Goal: Task Accomplishment & Management: Manage account settings

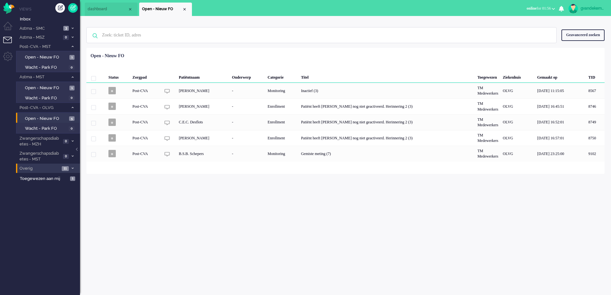
click at [71, 168] on span at bounding box center [72, 169] width 5 height 4
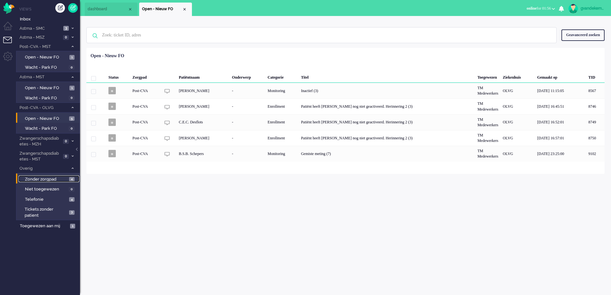
click at [66, 180] on span "Zonder zorgpad" at bounding box center [46, 179] width 43 height 6
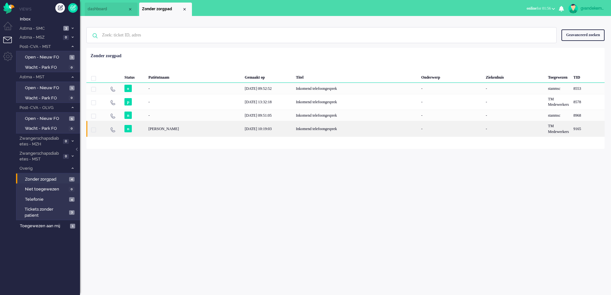
click at [264, 127] on div "02/09/2025 10:19:03" at bounding box center [267, 129] width 51 height 16
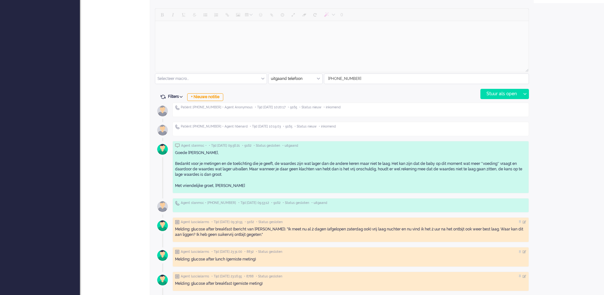
scroll to position [320, 0]
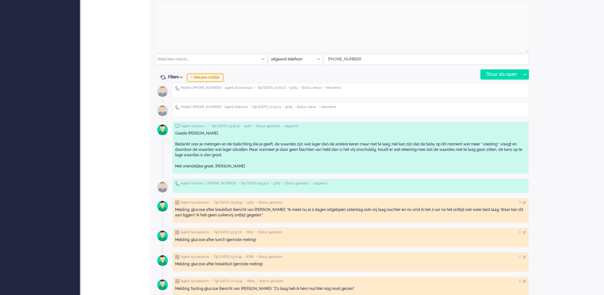
click at [214, 76] on div "+ Nieuwe notitie" at bounding box center [205, 78] width 36 height 8
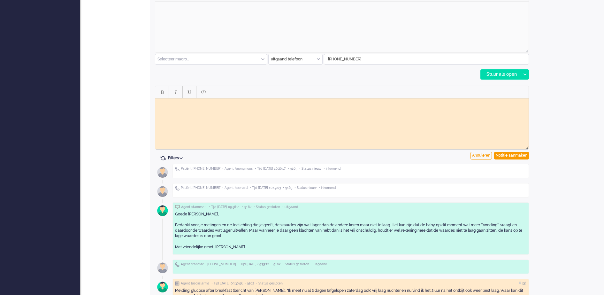
scroll to position [0, 0]
click at [224, 102] on body "Binnengekomen gemiste oproep waarschijnlijk" at bounding box center [342, 103] width 369 height 5
click at [257, 103] on body "Binnengekomen gemiste oproep waarschijnlijk" at bounding box center [342, 103] width 369 height 5
click at [521, 154] on div "Notitie aanmaken" at bounding box center [512, 156] width 35 height 8
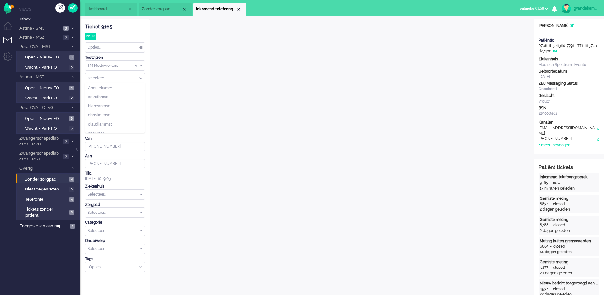
click at [140, 78] on div "selecteer..." at bounding box center [114, 78] width 59 height 10
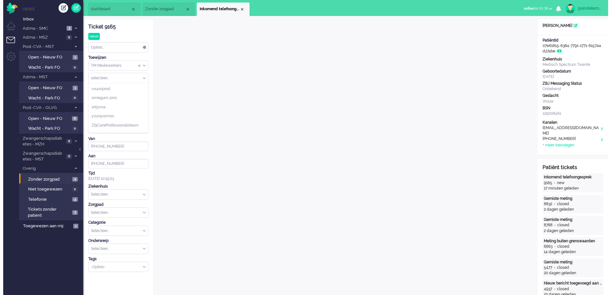
scroll to position [392, 0]
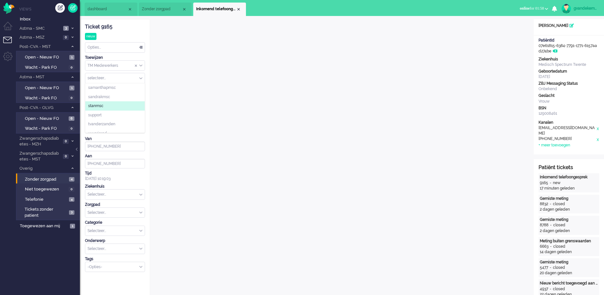
click at [103, 104] on span "stanmsc" at bounding box center [95, 105] width 15 height 5
click at [239, 9] on div "Close tab" at bounding box center [238, 9] width 5 height 5
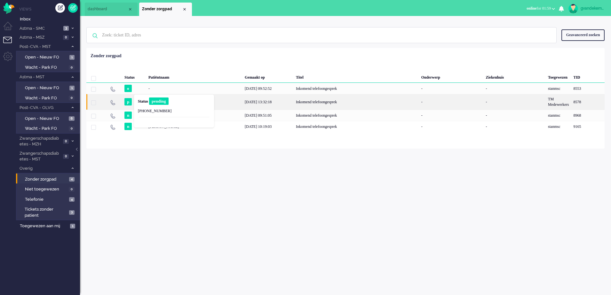
click at [136, 101] on div "Status pending +31683973175" at bounding box center [173, 111] width 75 height 28
click at [146, 101] on div "8578" at bounding box center [194, 102] width 96 height 16
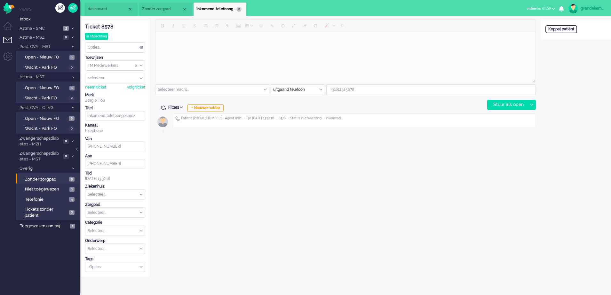
click at [241, 9] on div "Close tab" at bounding box center [238, 9] width 5 height 5
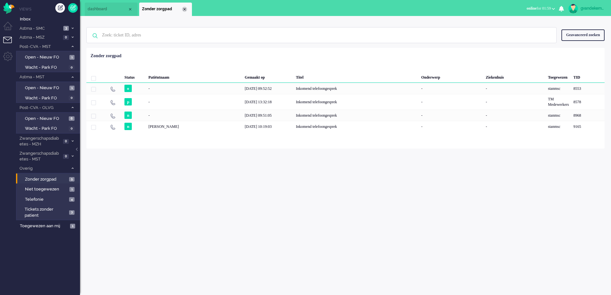
click at [183, 9] on div "Close tab" at bounding box center [184, 9] width 5 height 5
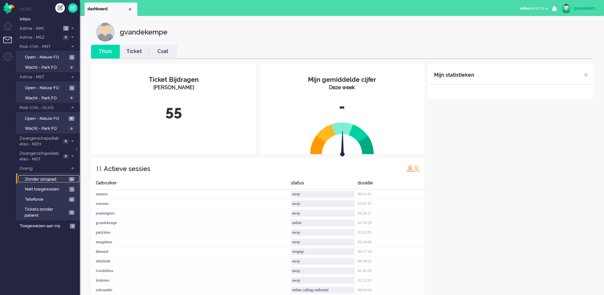
click at [69, 178] on span "5" at bounding box center [71, 179] width 5 height 5
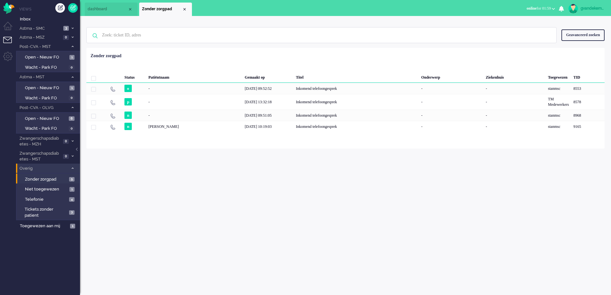
click at [71, 167] on span at bounding box center [72, 169] width 5 height 4
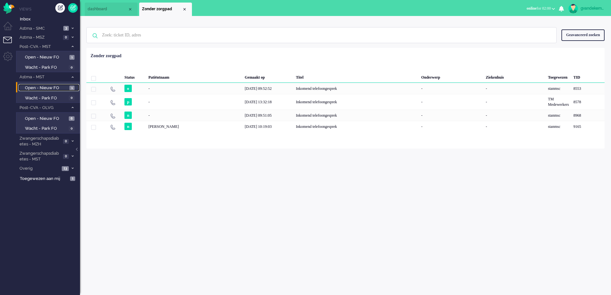
click at [59, 87] on span "Open - Nieuw FO" at bounding box center [46, 88] width 43 height 6
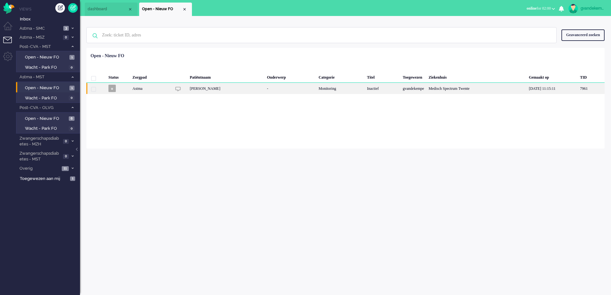
click at [354, 90] on div "Monitoring" at bounding box center [340, 88] width 48 height 11
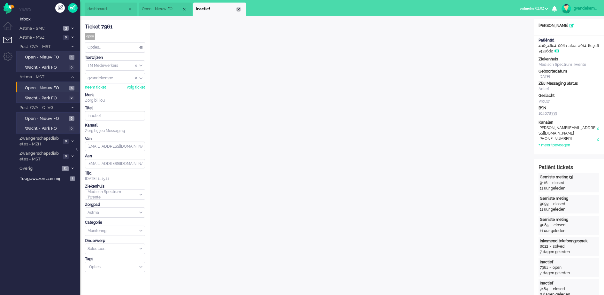
click at [238, 11] on div "Close tab" at bounding box center [238, 9] width 5 height 5
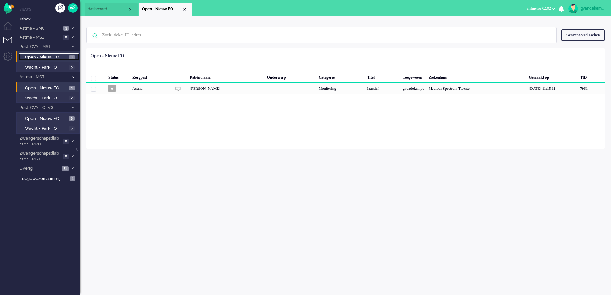
click at [57, 58] on span "Open - Nieuw FO" at bounding box center [46, 57] width 43 height 6
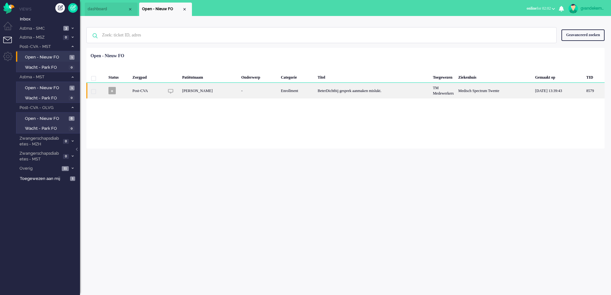
click at [286, 95] on div "Enrollment" at bounding box center [296, 91] width 37 height 16
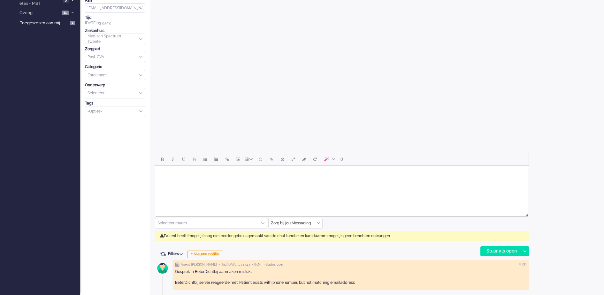
scroll to position [19, 0]
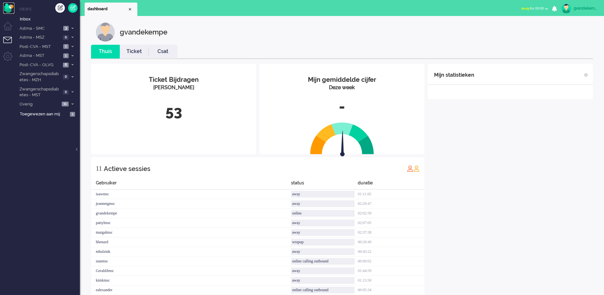
click at [8, 6] on img "Omnidesk" at bounding box center [8, 8] width 11 height 11
click at [546, 8] on b "button" at bounding box center [546, 9] width 3 height 2
click at [501, 28] on label "Online" at bounding box center [522, 28] width 51 height 5
click at [536, 141] on div "Mijn statistieken + Statistieken toevoegen Bel tijd (gemiddelde dag) Wrapup tij…" at bounding box center [510, 183] width 165 height 238
click at [72, 47] on icon at bounding box center [73, 46] width 2 height 2
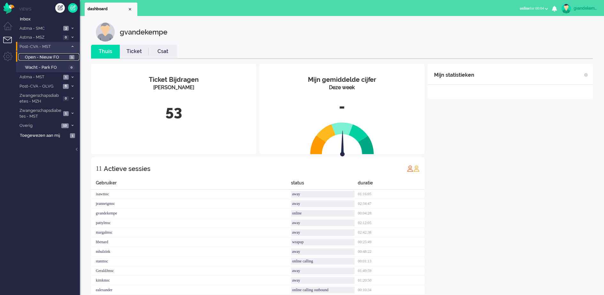
click at [63, 58] on span "Open - Nieuw FO" at bounding box center [46, 57] width 43 height 6
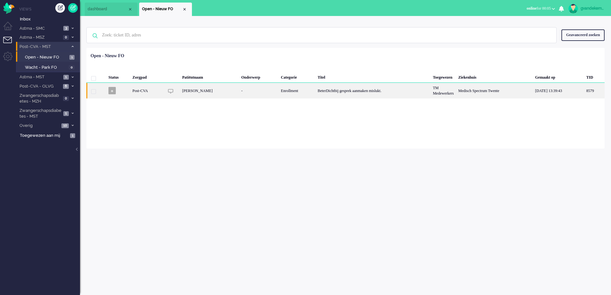
click at [337, 96] on div "BeterDichtbij gesprek aanmaken mislukt." at bounding box center [372, 91] width 115 height 16
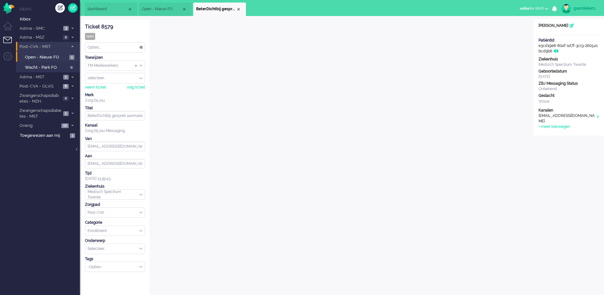
scroll to position [12, 0]
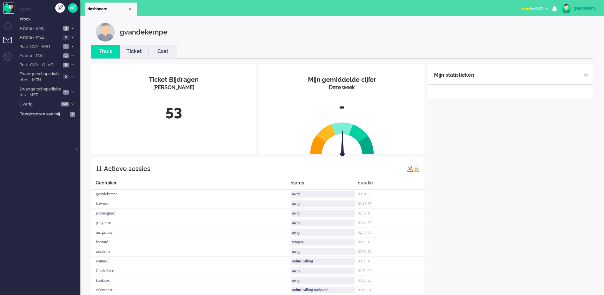
click at [8, 8] on img "Omnidesk" at bounding box center [8, 8] width 11 height 11
click at [546, 8] on b "button" at bounding box center [546, 9] width 3 height 2
click at [505, 29] on label "Online" at bounding box center [522, 28] width 51 height 5
click at [71, 65] on span at bounding box center [72, 65] width 5 height 4
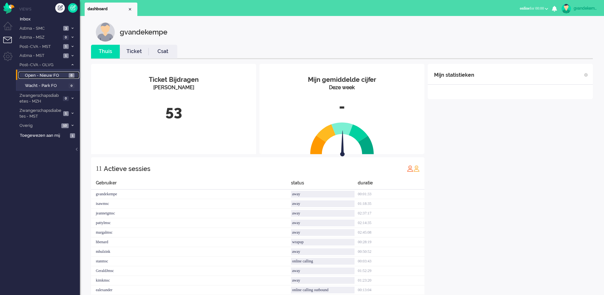
click at [52, 74] on span "Open - Nieuw FO" at bounding box center [46, 76] width 42 height 6
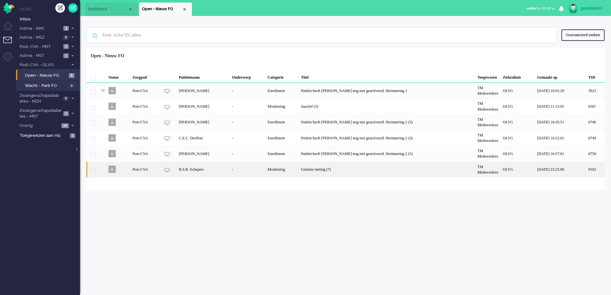
click at [318, 168] on div "Gemiste meting (7)" at bounding box center [387, 170] width 176 height 16
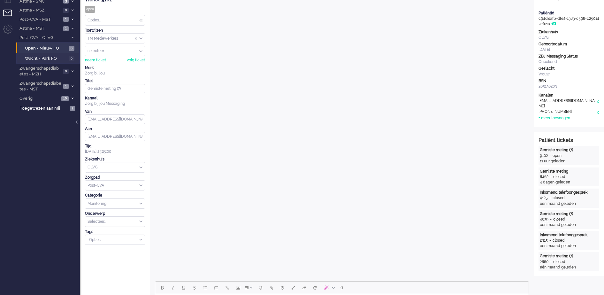
scroll to position [40, 0]
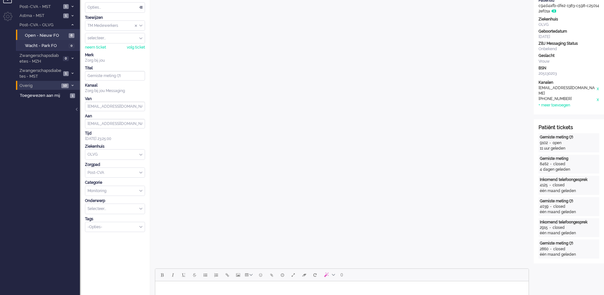
click at [73, 86] on icon at bounding box center [73, 85] width 2 height 2
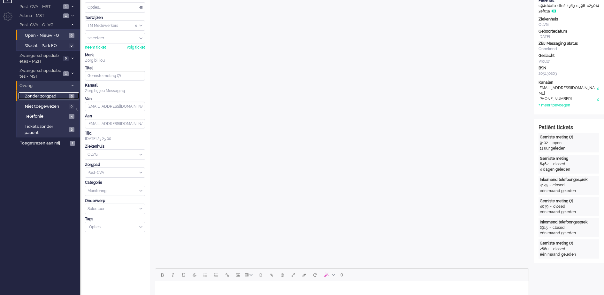
click at [70, 96] on span "3" at bounding box center [71, 96] width 5 height 5
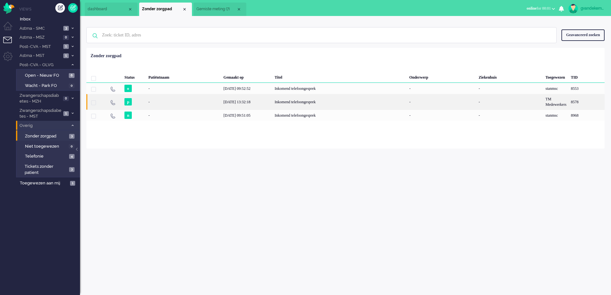
click at [282, 103] on div "Inkomend telefoongesprek" at bounding box center [339, 102] width 135 height 16
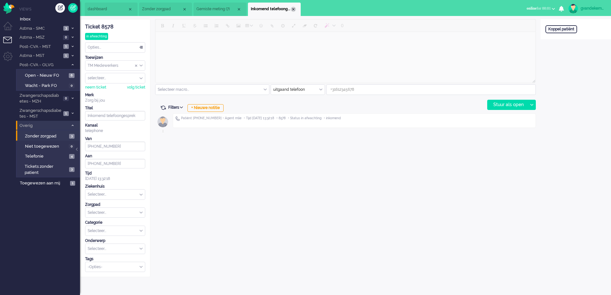
click at [292, 7] on div "Close tab" at bounding box center [293, 9] width 5 height 5
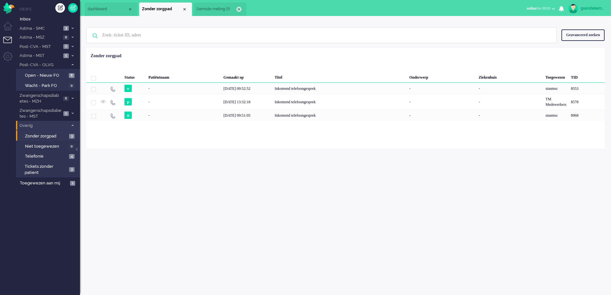
click at [239, 9] on div "Close tab" at bounding box center [238, 9] width 5 height 5
click at [184, 8] on div "Close tab" at bounding box center [184, 9] width 5 height 5
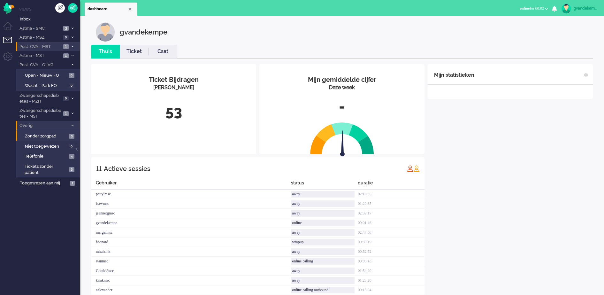
click at [67, 47] on span "1" at bounding box center [65, 46] width 5 height 5
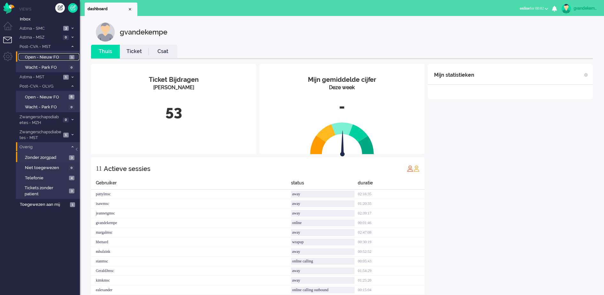
drag, startPoint x: 58, startPoint y: 56, endPoint x: 40, endPoint y: 57, distance: 17.7
click at [40, 57] on span "Open - Nieuw FO" at bounding box center [46, 57] width 43 height 6
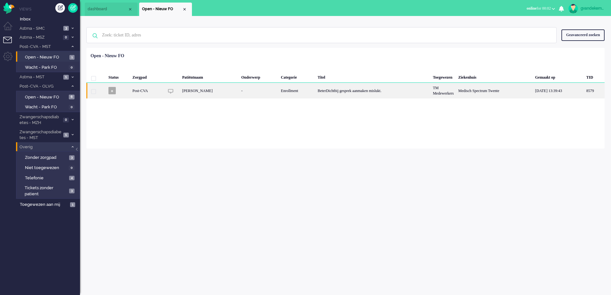
click at [456, 93] on div "8579" at bounding box center [494, 91] width 77 height 16
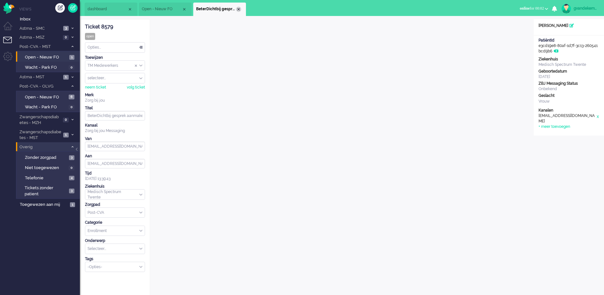
click at [239, 10] on div "Close tab" at bounding box center [238, 9] width 5 height 5
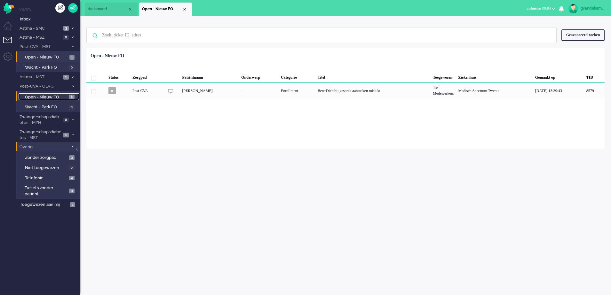
click at [55, 95] on span "Open - Nieuw FO" at bounding box center [46, 97] width 42 height 6
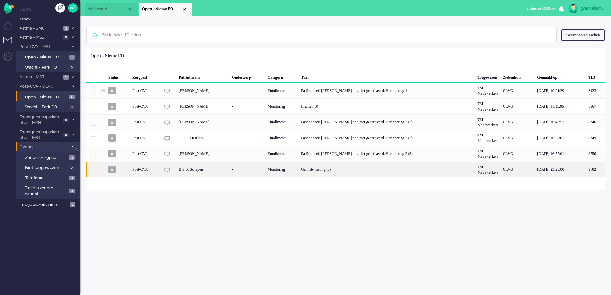
click at [236, 168] on div "-" at bounding box center [247, 170] width 35 height 16
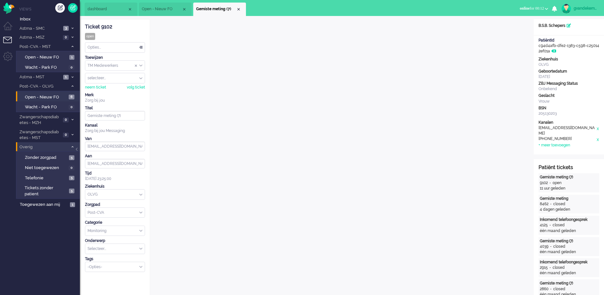
click at [141, 46] on div "Opties..." at bounding box center [114, 48] width 59 height 10
click at [101, 90] on span "Opgelost" at bounding box center [96, 92] width 16 height 5
click at [239, 8] on div "Close tab" at bounding box center [238, 9] width 5 height 5
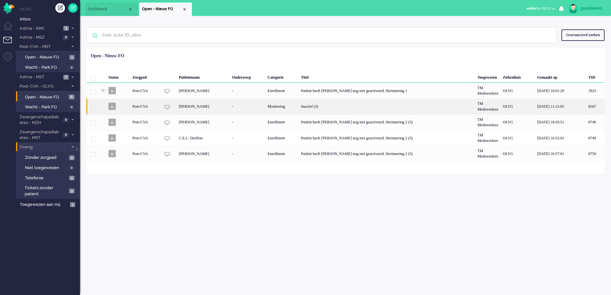
click at [289, 107] on div "Monitoring" at bounding box center [281, 106] width 33 height 16
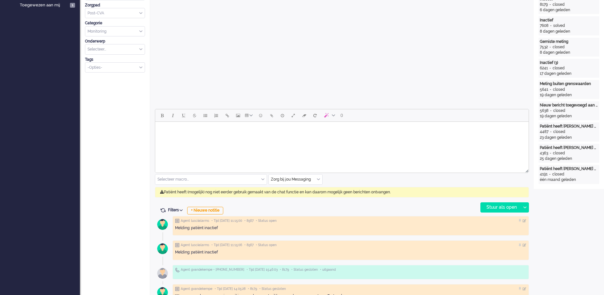
scroll to position [200, 0]
click at [318, 178] on div "Zorg bij jou Messaging" at bounding box center [296, 179] width 54 height 10
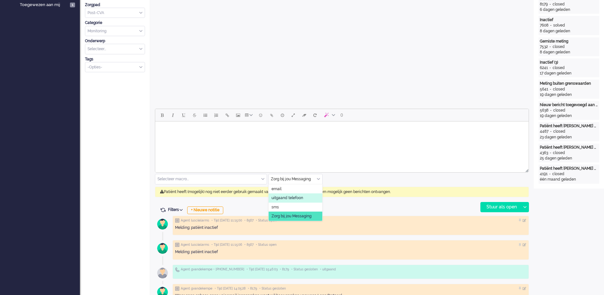
click at [292, 197] on span "uitgaand telefoon" at bounding box center [288, 197] width 32 height 5
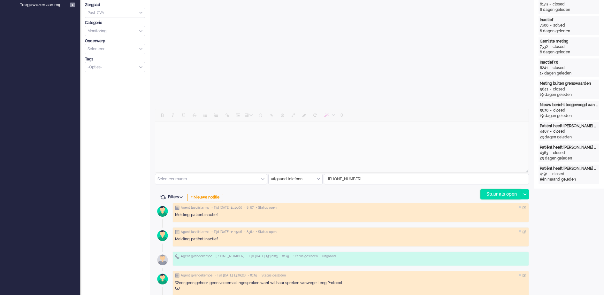
click at [493, 195] on div "Stuur als open" at bounding box center [501, 195] width 40 height 10
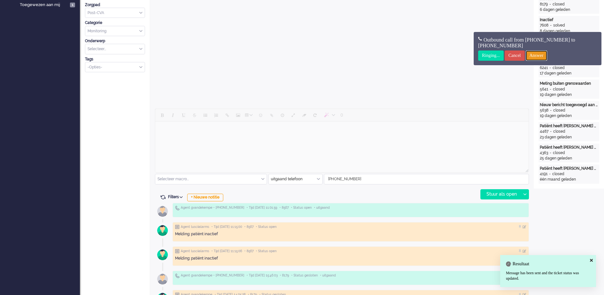
click at [546, 56] on input "Answer" at bounding box center [537, 56] width 22 height 10
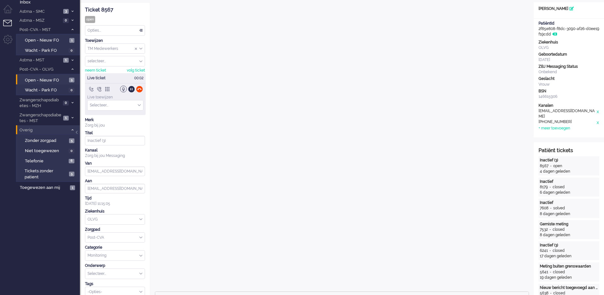
scroll to position [0, 0]
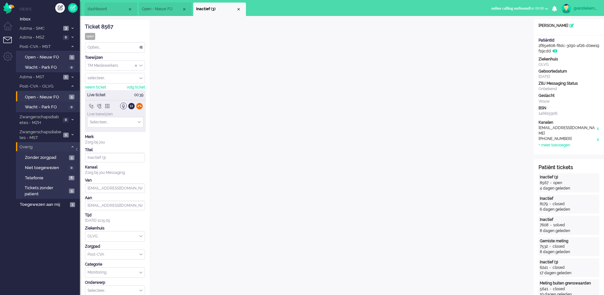
click at [139, 105] on div at bounding box center [139, 106] width 7 height 7
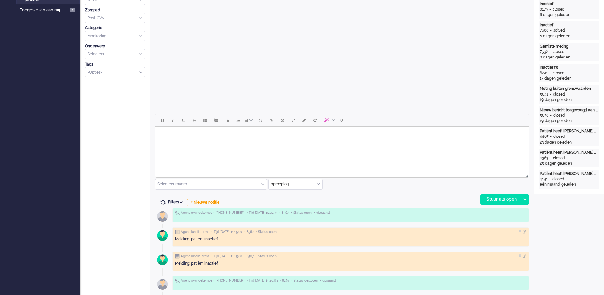
scroll to position [200, 0]
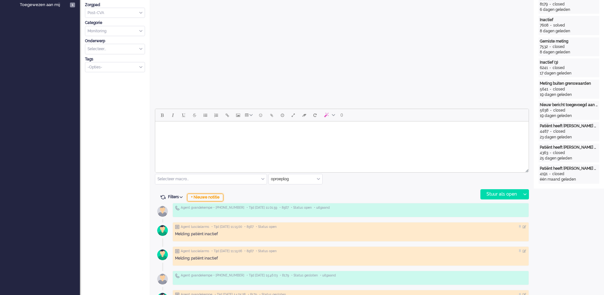
click at [213, 199] on div "+ Nieuwe notitie" at bounding box center [205, 198] width 36 height 8
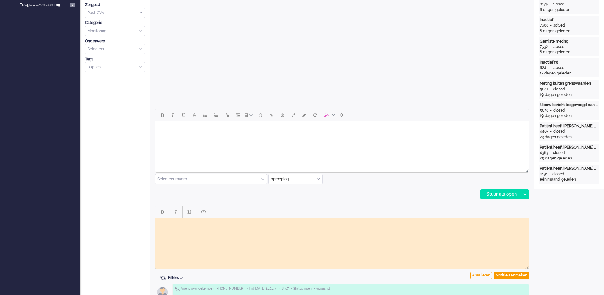
scroll to position [0, 0]
click at [189, 226] on html at bounding box center [342, 223] width 374 height 10
click at [162, 223] on body "Wederom geen gehoor GJ" at bounding box center [342, 226] width 369 height 10
click at [516, 275] on div "Notitie aanmaken" at bounding box center [512, 276] width 35 height 8
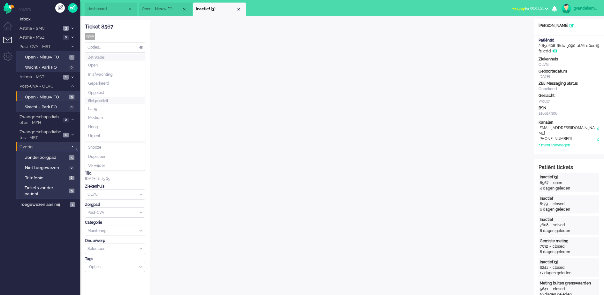
click at [142, 47] on div "Opties..." at bounding box center [114, 48] width 59 height 10
click at [108, 91] on li "Opgelost" at bounding box center [114, 92] width 59 height 9
click at [238, 9] on div "Close tab" at bounding box center [238, 9] width 5 height 5
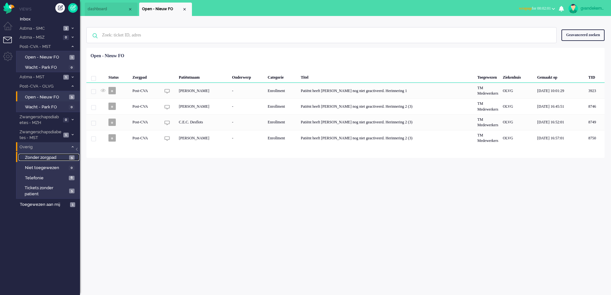
click at [66, 157] on span "Zonder zorgpad" at bounding box center [46, 158] width 43 height 6
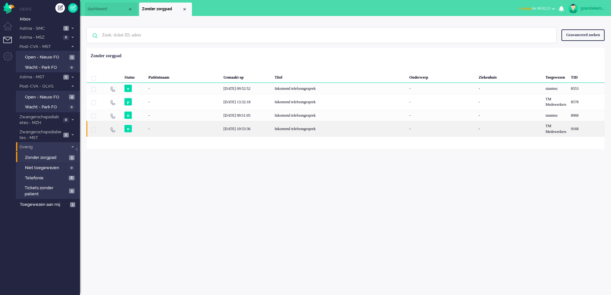
click at [244, 131] on div "[DATE] 10:53:36" at bounding box center [246, 129] width 51 height 16
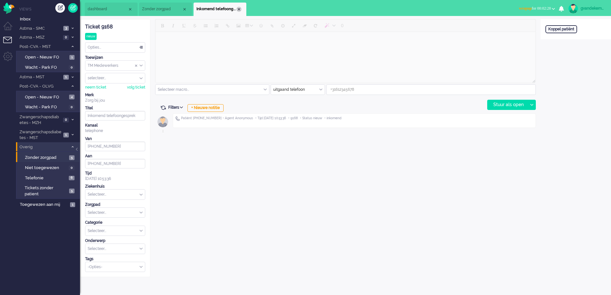
click at [238, 10] on div "Close tab" at bounding box center [238, 9] width 5 height 5
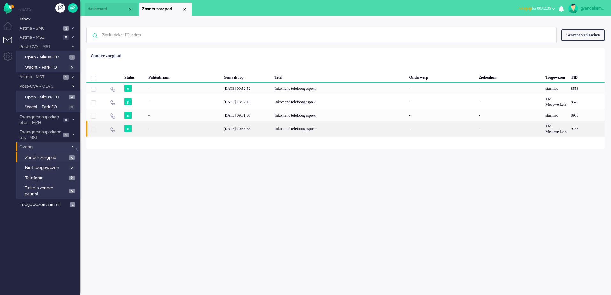
click at [323, 128] on div "Inkomend telefoongesprek" at bounding box center [339, 129] width 135 height 16
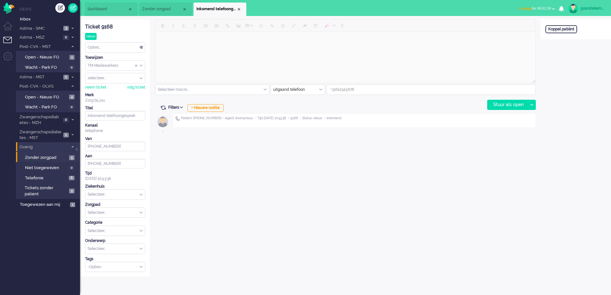
click at [550, 6] on button "wrapup for 00:02:58" at bounding box center [537, 8] width 44 height 9
click at [512, 27] on label "Online" at bounding box center [528, 28] width 51 height 5
click at [557, 28] on div "Koppel patiënt" at bounding box center [561, 29] width 32 height 8
click at [558, 48] on div "Annuleren" at bounding box center [558, 49] width 27 height 9
click at [240, 8] on div "Close tab" at bounding box center [238, 9] width 5 height 5
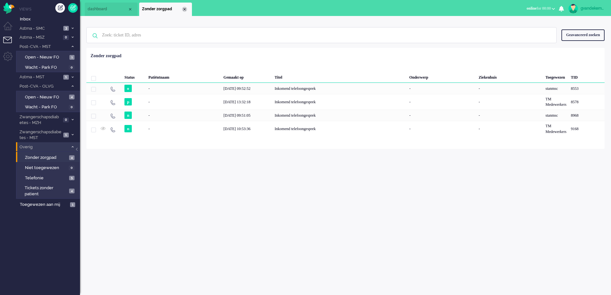
click at [183, 8] on div "Close tab" at bounding box center [184, 9] width 5 height 5
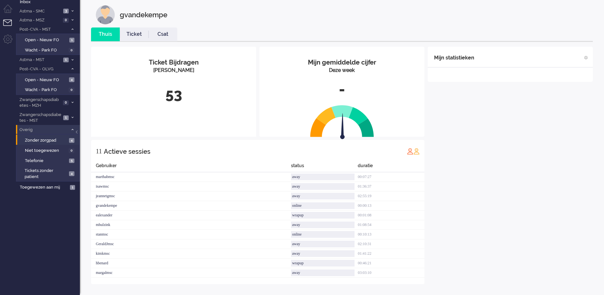
scroll to position [18, 0]
click at [43, 76] on link "Open - Nieuw FO 4" at bounding box center [49, 79] width 61 height 7
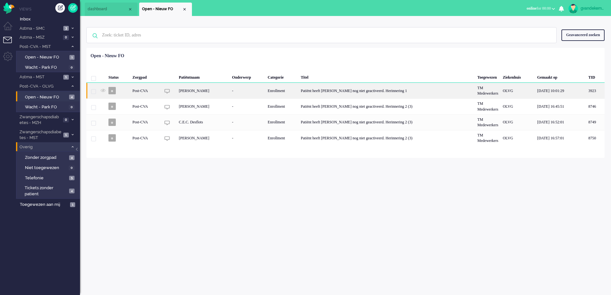
click at [229, 89] on div "E. Campfens-Wijne" at bounding box center [202, 91] width 53 height 16
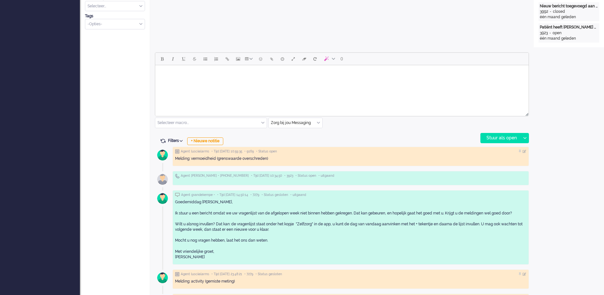
scroll to position [299, 0]
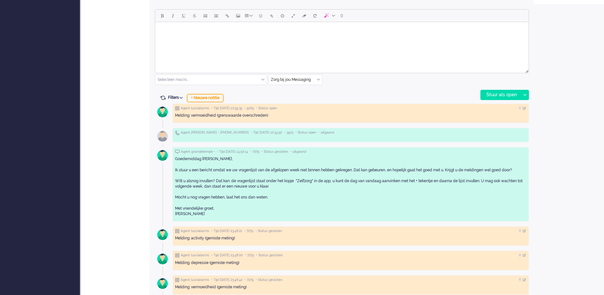
click at [213, 97] on div "+ Nieuwe notitie" at bounding box center [205, 98] width 36 height 8
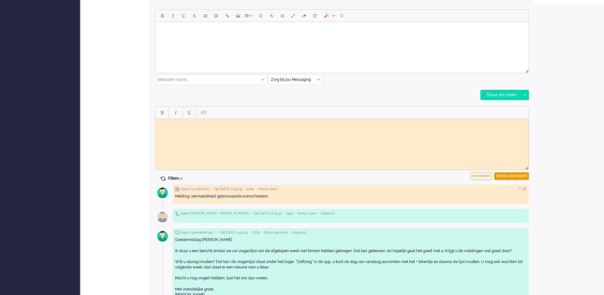
scroll to position [0, 0]
click at [220, 126] on html at bounding box center [342, 124] width 374 height 10
click at [504, 174] on div "Notitie aanmaken" at bounding box center [512, 176] width 35 height 8
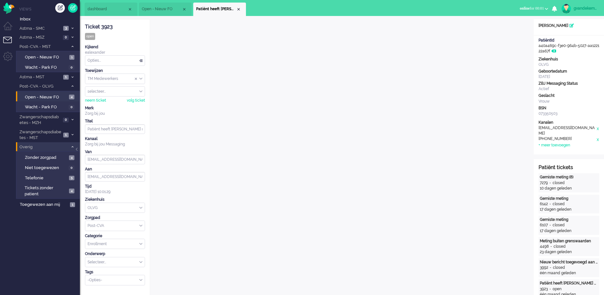
click at [141, 77] on div "TM Medewerkers" at bounding box center [114, 79] width 59 height 10
click at [126, 97] on span "TM Verpleegkundigen" at bounding box center [107, 97] width 39 height 5
click at [238, 8] on div "Close tab" at bounding box center [238, 9] width 5 height 5
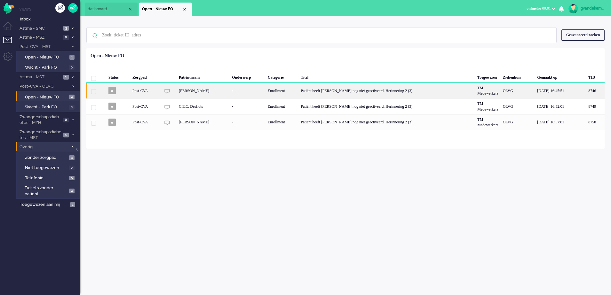
click at [236, 93] on div "-" at bounding box center [248, 91] width 36 height 16
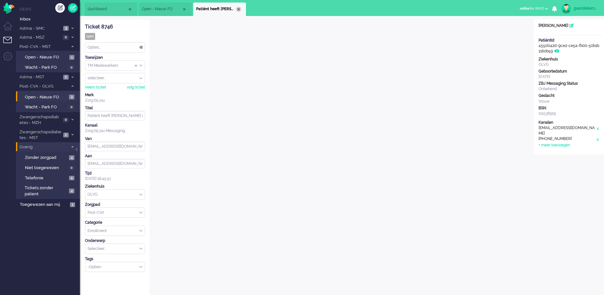
click at [238, 8] on div "Close tab" at bounding box center [238, 9] width 5 height 5
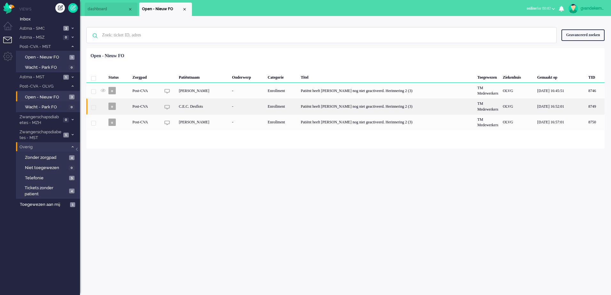
click at [197, 106] on div "C.E.C. Desflots" at bounding box center [202, 106] width 53 height 16
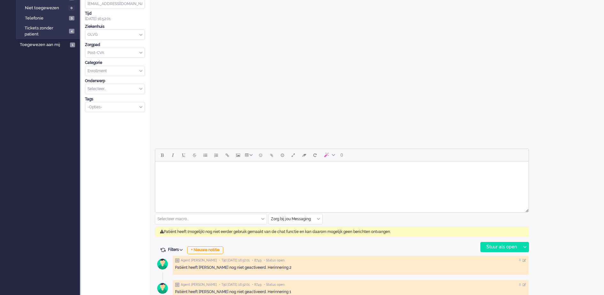
scroll to position [169, 0]
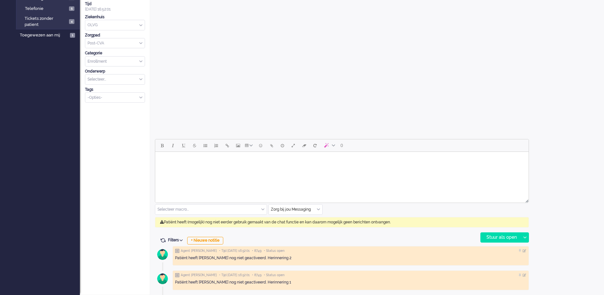
click at [318, 208] on div "Zorg bij jou Messaging" at bounding box center [296, 210] width 54 height 10
click at [300, 227] on span "uitgaand telefoon" at bounding box center [288, 228] width 32 height 5
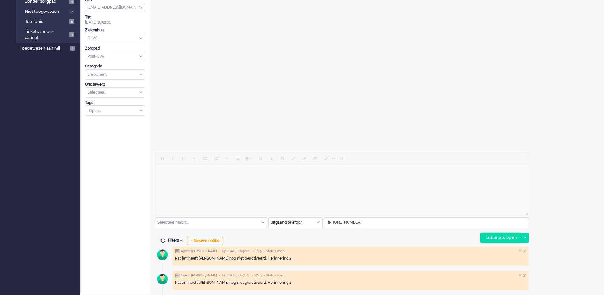
click at [505, 237] on div "Stuur als open" at bounding box center [501, 238] width 40 height 10
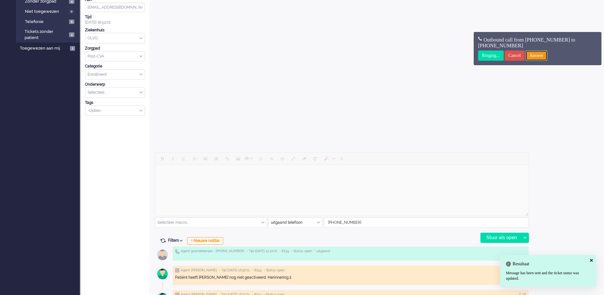
click at [546, 56] on input "Answer" at bounding box center [537, 56] width 22 height 10
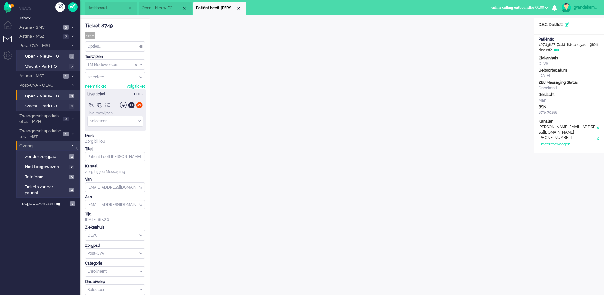
scroll to position [0, 0]
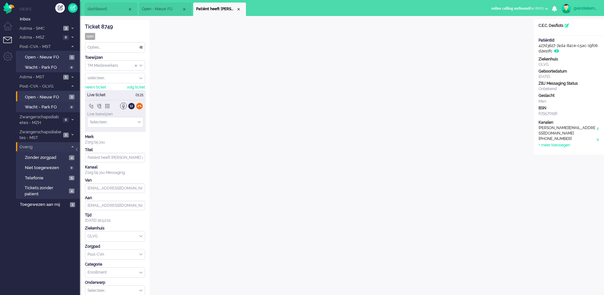
click at [138, 106] on div at bounding box center [139, 106] width 7 height 7
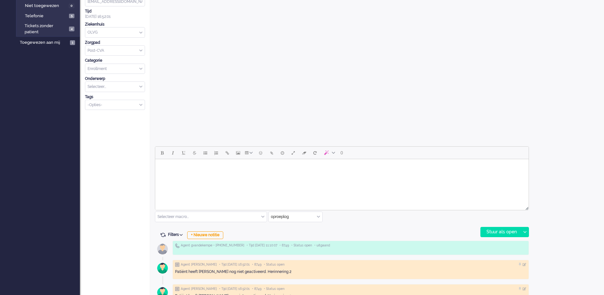
scroll to position [175, 0]
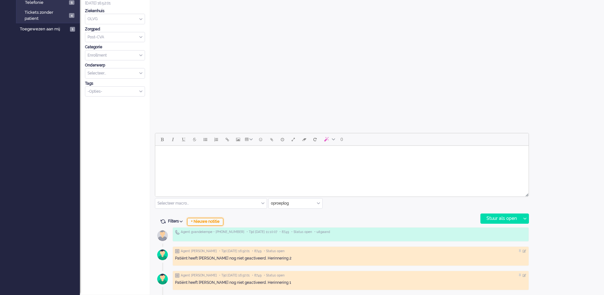
click at [219, 222] on div "+ Nieuwe notitie" at bounding box center [205, 222] width 36 height 8
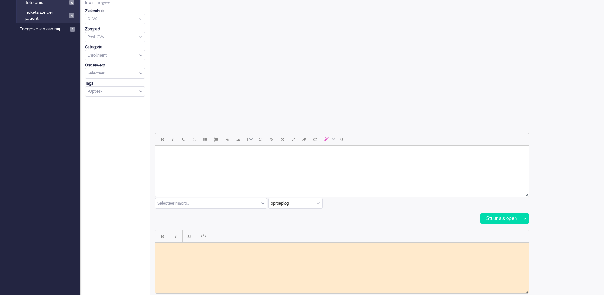
scroll to position [0, 0]
click at [241, 249] on body "Rich Text Area. Press ALT-0 for help." at bounding box center [342, 247] width 369 height 5
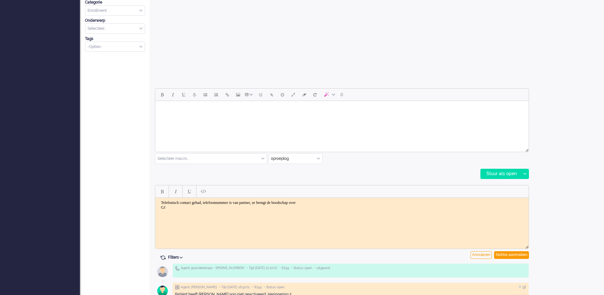
scroll to position [256, 0]
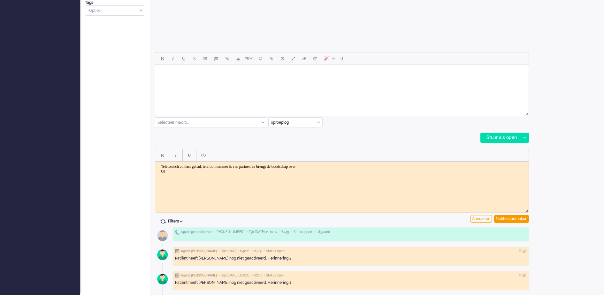
click at [348, 162] on iframe at bounding box center [342, 184] width 374 height 45
click at [336, 167] on body "Telefonisch contact gehad, telefoonnummer is van partner, ze brengt de boodscha…" at bounding box center [342, 169] width 369 height 10
click at [518, 218] on div "Notitie aanmaken" at bounding box center [512, 219] width 35 height 8
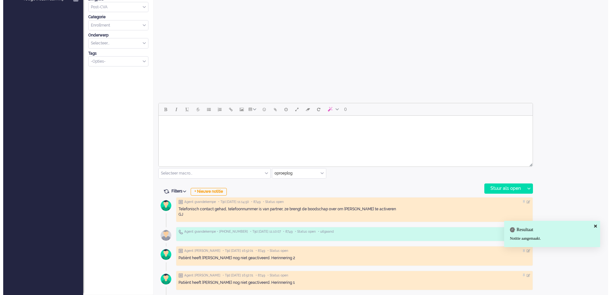
scroll to position [0, 0]
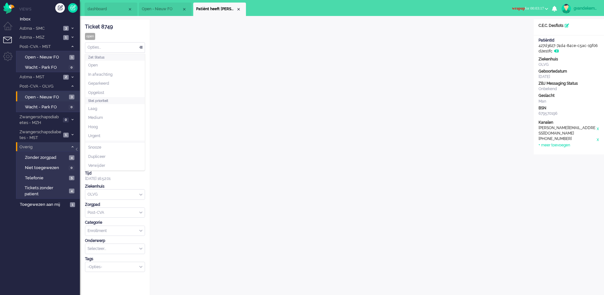
click at [141, 48] on div "Opties..." at bounding box center [114, 48] width 59 height 10
click at [102, 90] on span "Opgelost" at bounding box center [96, 92] width 16 height 5
click at [239, 8] on div "Close tab" at bounding box center [238, 9] width 5 height 5
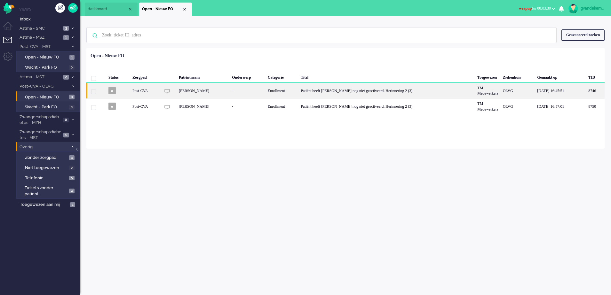
click at [390, 93] on div "Patiënt heeft Luscii nog niet geactiveerd. Herinnering 2 (3)" at bounding box center [386, 91] width 176 height 16
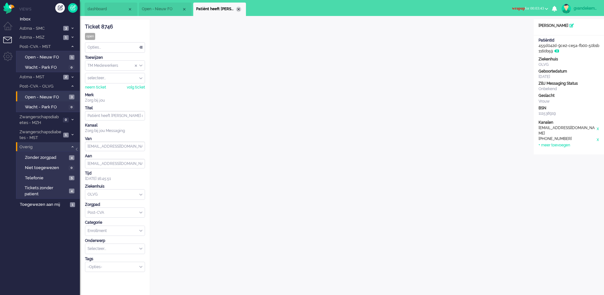
click at [238, 9] on div "Close tab" at bounding box center [238, 9] width 5 height 5
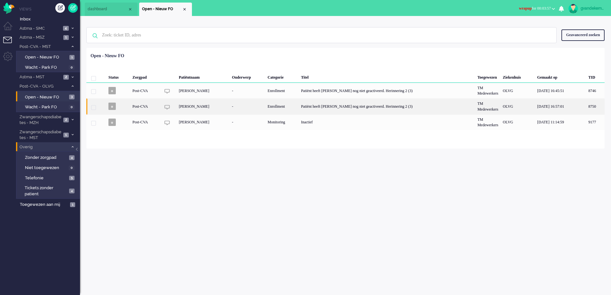
click at [313, 104] on div "Patiënt heeft Luscii nog niet geactiveerd. Herinnering 2 (3)" at bounding box center [387, 106] width 176 height 16
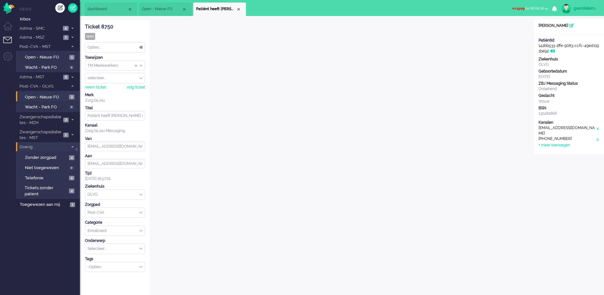
click at [547, 9] on b "button" at bounding box center [546, 9] width 3 height 2
click at [505, 27] on label "Online" at bounding box center [522, 28] width 51 height 5
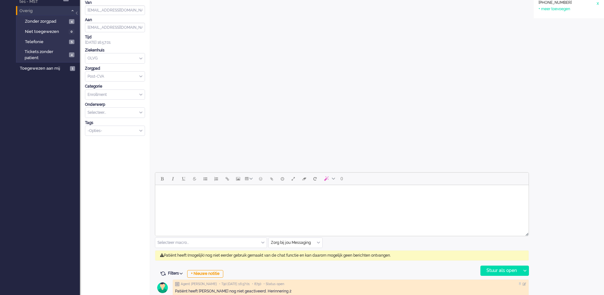
scroll to position [169, 0]
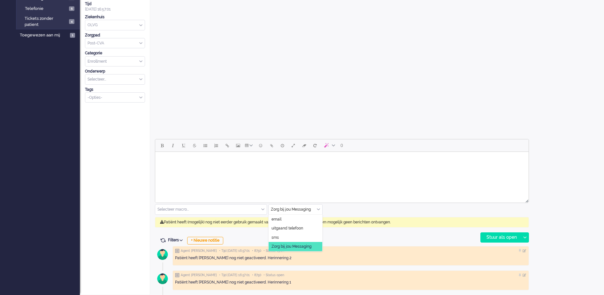
click at [320, 208] on div "Zorg bij jou Messaging" at bounding box center [296, 210] width 54 height 10
click at [305, 227] on li "uitgaand telefoon" at bounding box center [296, 228] width 54 height 9
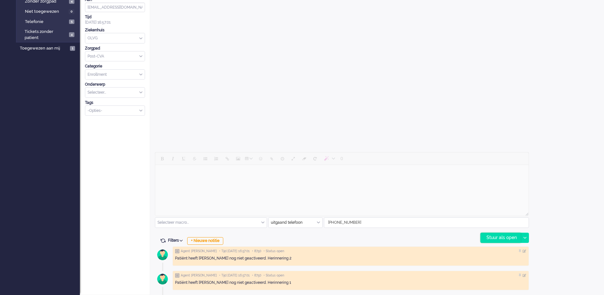
click at [511, 238] on div "Stuur als open" at bounding box center [501, 238] width 40 height 10
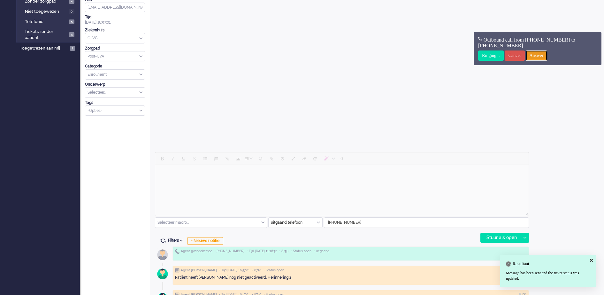
click at [548, 55] on input "Answer" at bounding box center [537, 56] width 22 height 10
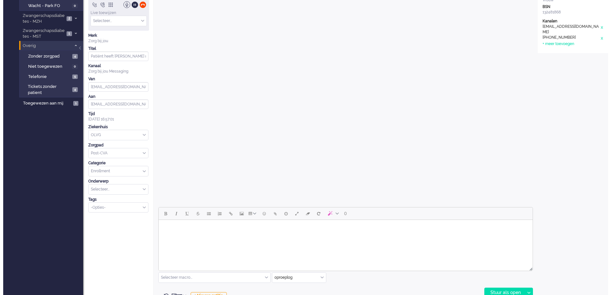
scroll to position [0, 0]
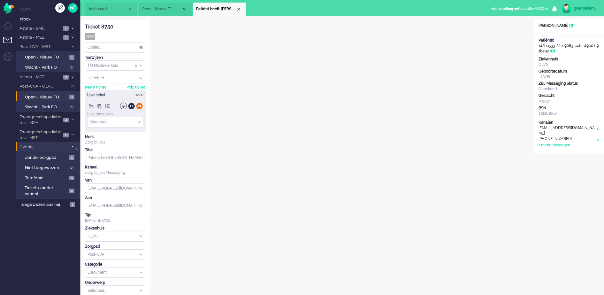
click at [138, 105] on div at bounding box center [139, 106] width 7 height 7
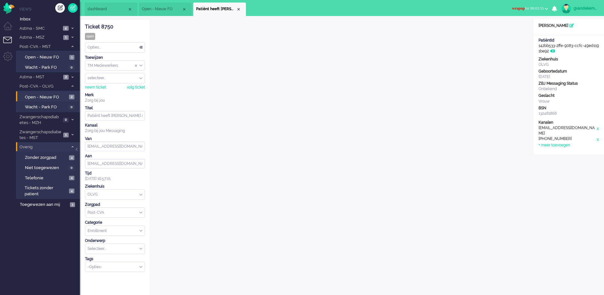
click at [519, 6] on span "wrapup for 00:03:55" at bounding box center [528, 8] width 32 height 4
click at [504, 27] on label "Online" at bounding box center [522, 28] width 51 height 5
click at [142, 47] on div "Opties..." at bounding box center [114, 48] width 59 height 10
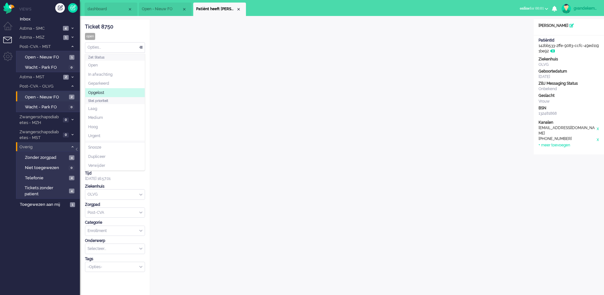
click at [104, 92] on span "Opgelost" at bounding box center [96, 92] width 16 height 5
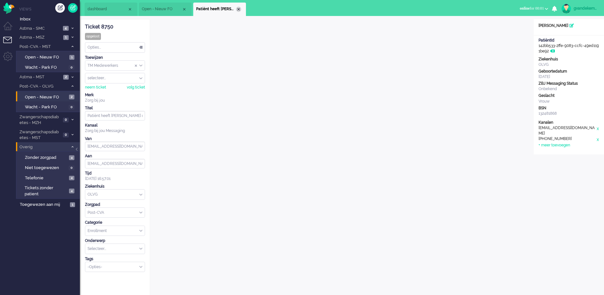
click at [238, 9] on div "Close tab" at bounding box center [238, 9] width 5 height 5
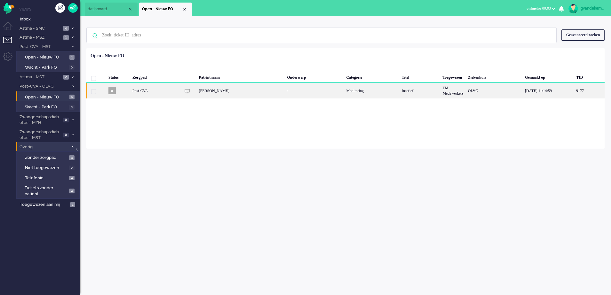
click at [300, 90] on div "-" at bounding box center [313, 91] width 59 height 16
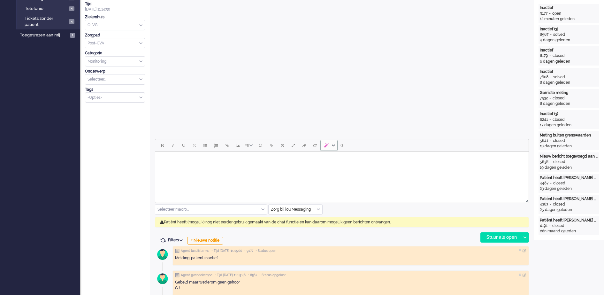
scroll to position [19, 0]
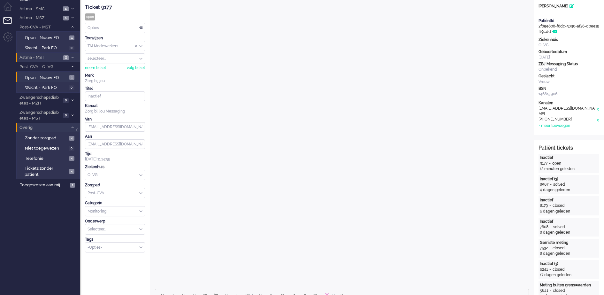
click at [65, 56] on span "2" at bounding box center [65, 57] width 5 height 5
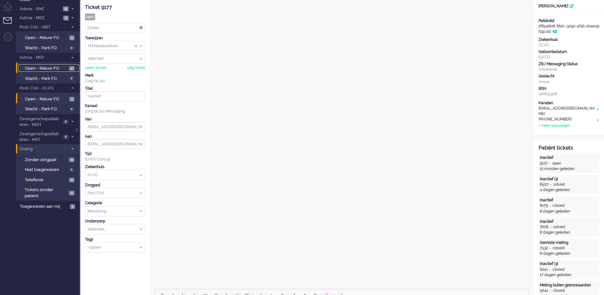
click at [60, 69] on span "Open - Nieuw FO" at bounding box center [46, 69] width 43 height 6
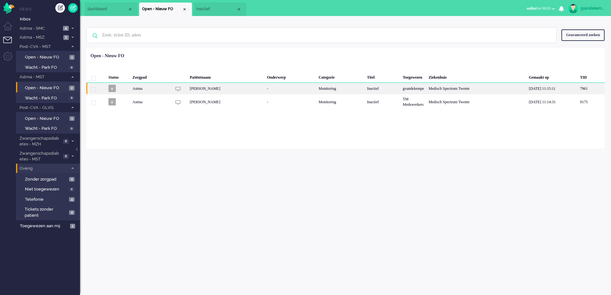
click at [237, 87] on div "[PERSON_NAME]" at bounding box center [225, 88] width 77 height 11
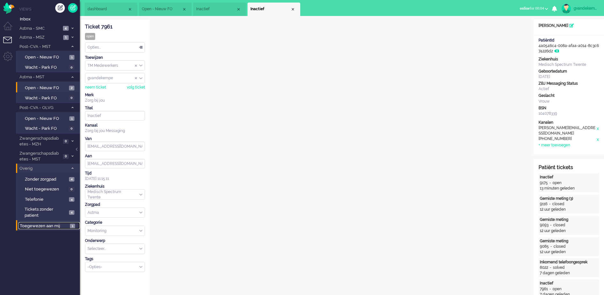
click at [73, 227] on span "1" at bounding box center [72, 226] width 5 height 5
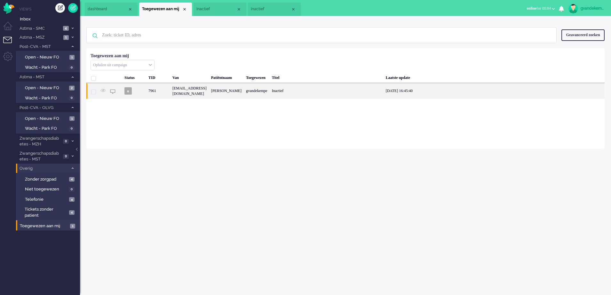
click at [269, 99] on div "gvandekempe" at bounding box center [257, 91] width 26 height 16
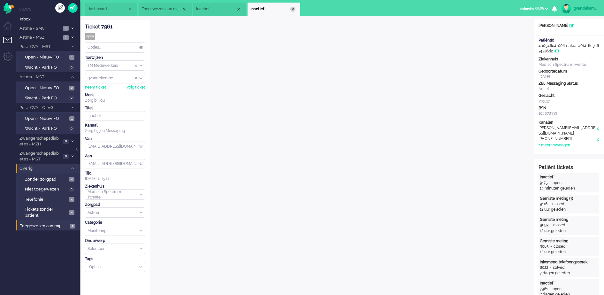
click at [293, 9] on div "Close tab" at bounding box center [293, 9] width 5 height 5
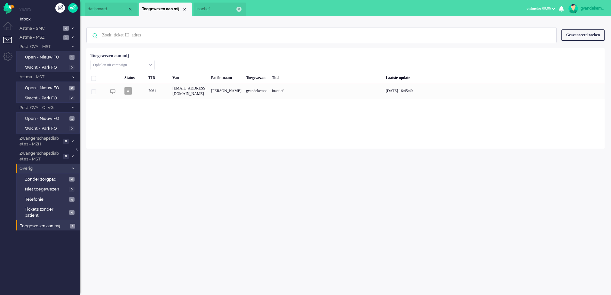
click at [238, 9] on div "Close tab" at bounding box center [238, 9] width 5 height 5
click at [184, 9] on div "Close tab" at bounding box center [184, 9] width 5 height 5
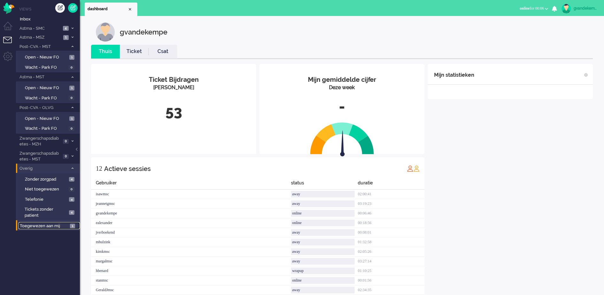
click at [35, 224] on span "Toegewezen aan mij" at bounding box center [44, 226] width 48 height 6
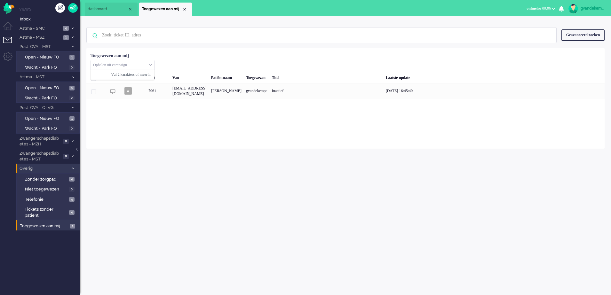
click at [151, 65] on div "Ophalen uit campaign" at bounding box center [122, 65] width 63 height 10
click at [211, 54] on div "Status TID Van Patiëntnaam Toegewezen Titel Laatste update o 7961 noreply+4a054…" at bounding box center [345, 74] width 518 height 49
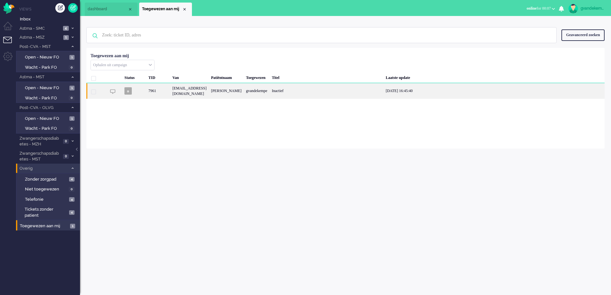
click at [209, 94] on div "noreply+4a0546c4-008a-afaa-a014-8c3c674226d2@zorgbijjou.omnidesk.com" at bounding box center [189, 91] width 39 height 16
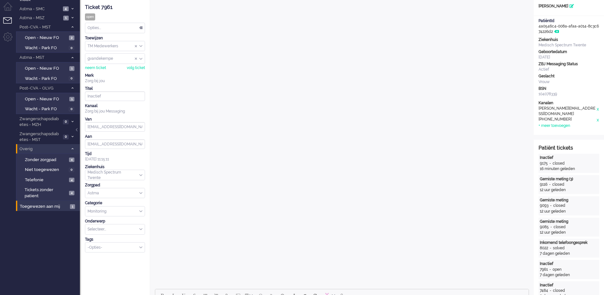
scroll to position [128, 0]
click at [142, 57] on div "gvandekempe" at bounding box center [114, 59] width 59 height 10
click at [142, 57] on span "Assign User" at bounding box center [140, 59] width 3 height 4
click at [142, 45] on div "TM Medewerkers" at bounding box center [114, 46] width 59 height 10
click at [142, 45] on span "Assign Group" at bounding box center [140, 46] width 3 height 4
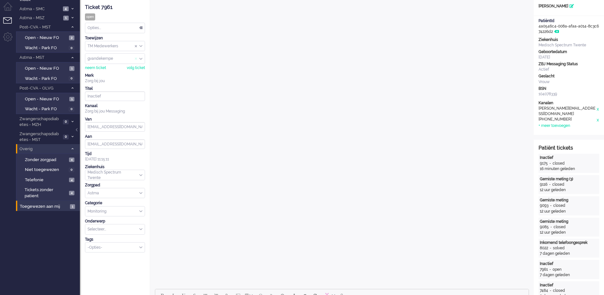
click at [136, 58] on span "Assign User" at bounding box center [136, 59] width 3 height 4
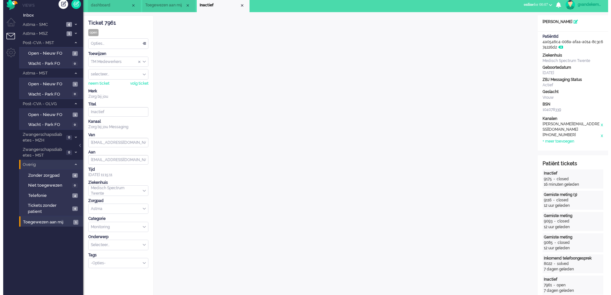
scroll to position [0, 0]
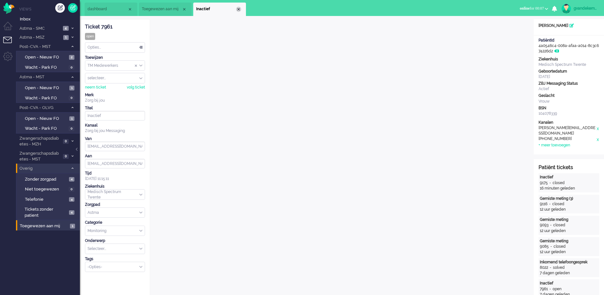
click at [239, 9] on div "Close tab" at bounding box center [238, 9] width 5 height 5
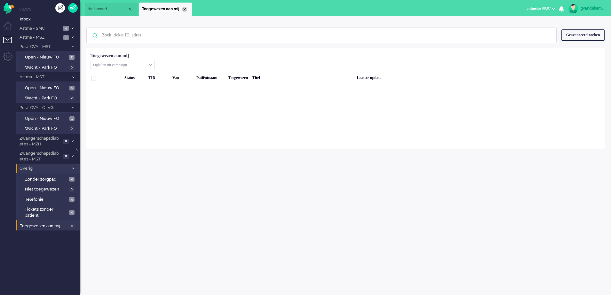
click at [184, 9] on div "Close tab" at bounding box center [184, 9] width 5 height 5
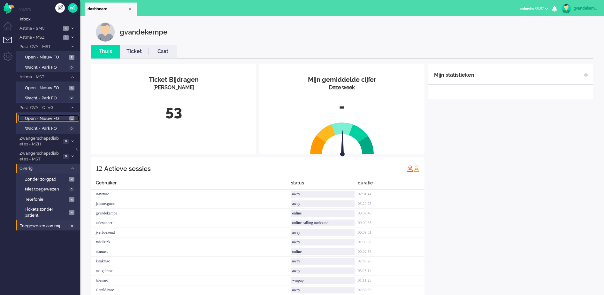
click at [63, 116] on span "Open - Nieuw FO" at bounding box center [46, 119] width 43 height 6
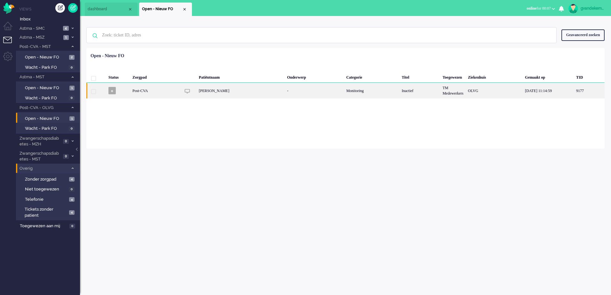
click at [369, 92] on div "Monitoring" at bounding box center [371, 91] width 55 height 16
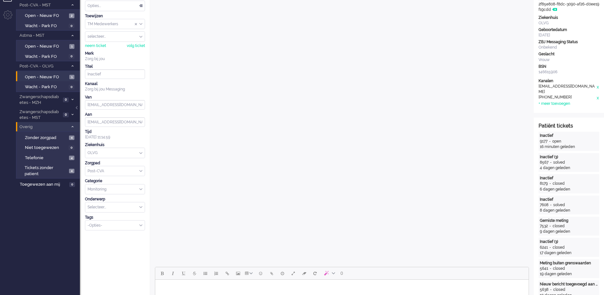
scroll to position [59, 0]
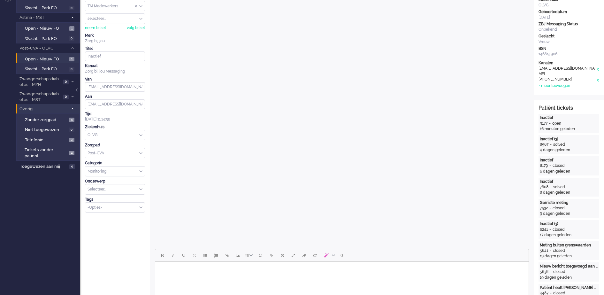
drag, startPoint x: 524, startPoint y: 354, endPoint x: 472, endPoint y: 264, distance: 103.7
click at [472, 264] on body "Rich Text Area. Press ALT-0 for help." at bounding box center [342, 269] width 369 height 11
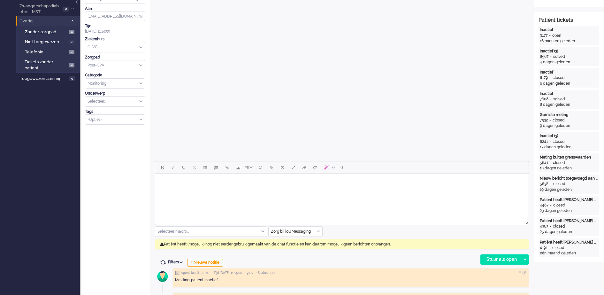
scroll to position [280, 0]
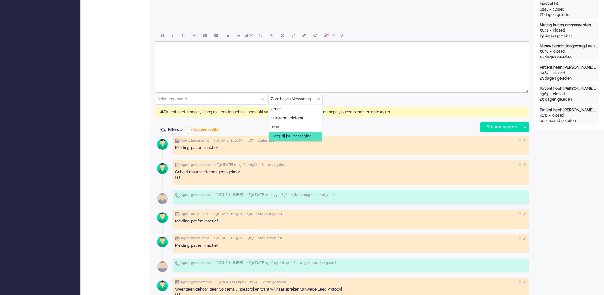
click at [318, 97] on div "Zorg bij jou Messaging" at bounding box center [296, 99] width 54 height 10
click at [296, 117] on span "uitgaand telefoon" at bounding box center [288, 117] width 32 height 5
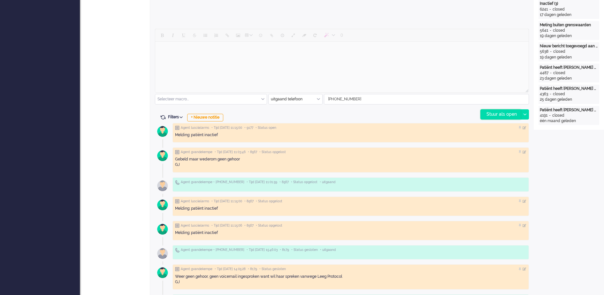
click at [508, 115] on div "Stuur als open" at bounding box center [501, 115] width 40 height 10
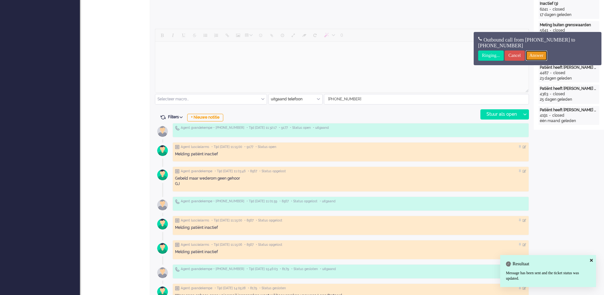
click at [541, 55] on input "Answer" at bounding box center [537, 56] width 22 height 10
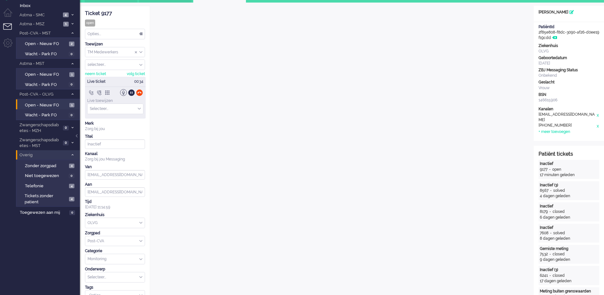
scroll to position [0, 0]
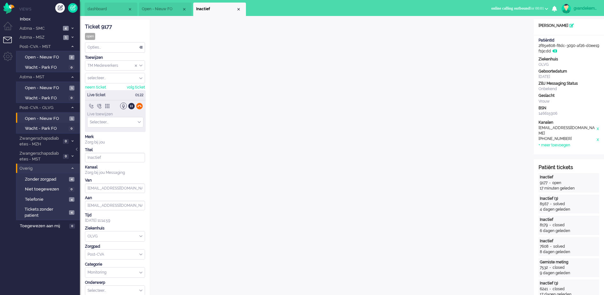
click at [138, 105] on div at bounding box center [139, 106] width 7 height 7
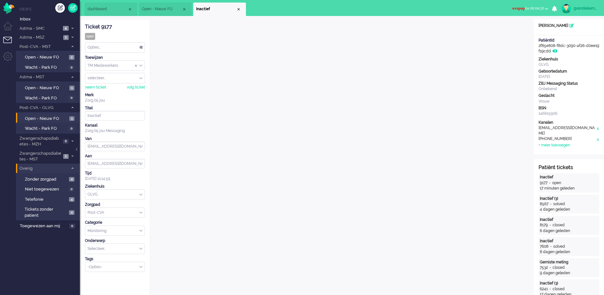
scroll to position [12, 0]
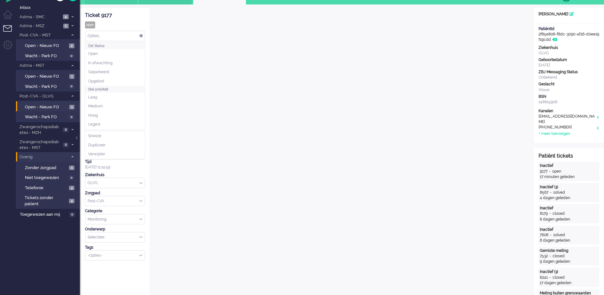
click at [141, 35] on div "Opties..." at bounding box center [114, 36] width 59 height 10
click at [99, 79] on span "Opgelost" at bounding box center [96, 81] width 16 height 5
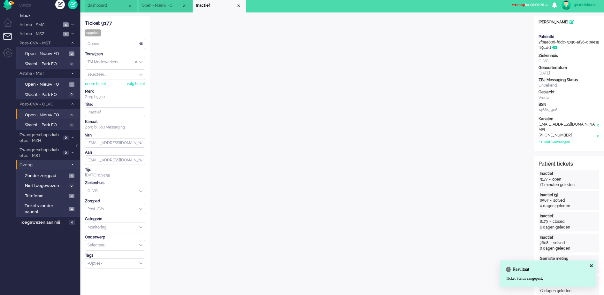
scroll to position [0, 0]
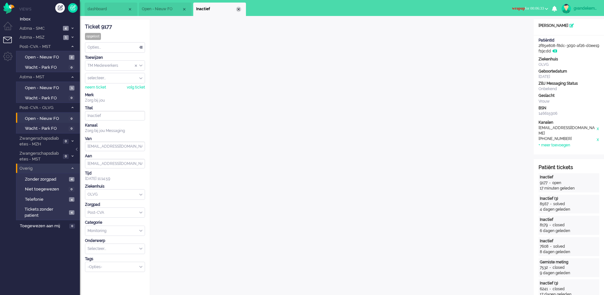
click at [237, 8] on div "Close tab" at bounding box center [238, 9] width 5 height 5
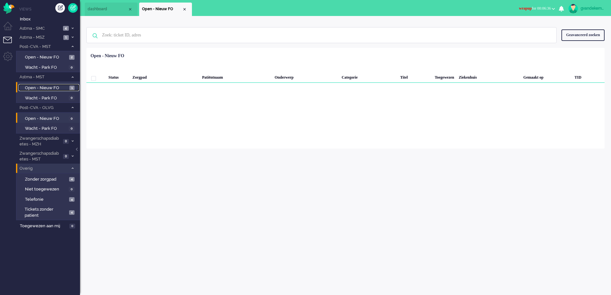
click at [49, 85] on span "Open - Nieuw FO" at bounding box center [46, 88] width 43 height 6
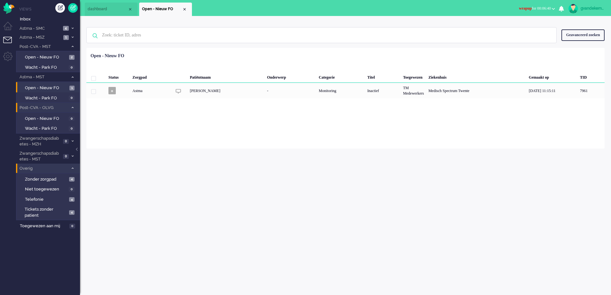
click at [71, 106] on span at bounding box center [72, 108] width 5 height 4
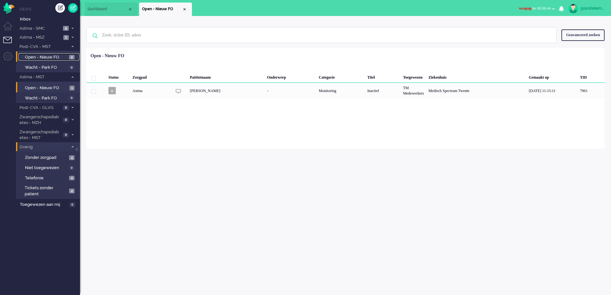
click at [50, 56] on span "Open - Nieuw FO" at bounding box center [46, 57] width 43 height 6
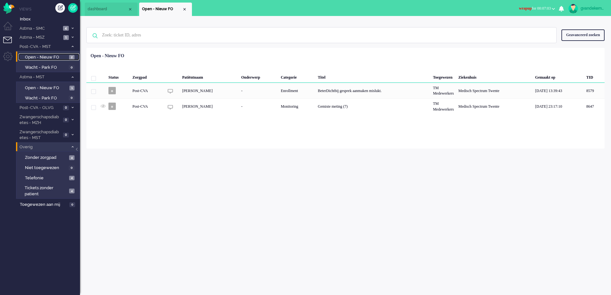
click at [186, 10] on div "Close tab" at bounding box center [184, 9] width 5 height 5
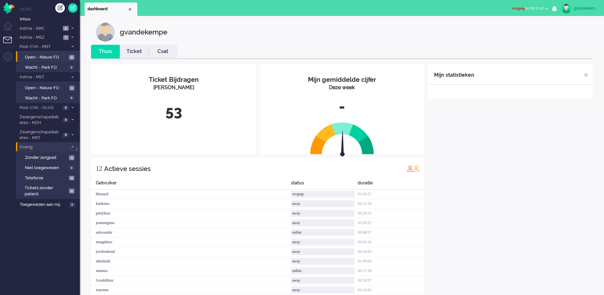
click at [549, 106] on div "Mijn statistieken + Statistieken toevoegen Bel tijd (gemiddelde dag) Wrapup tij…" at bounding box center [510, 187] width 165 height 247
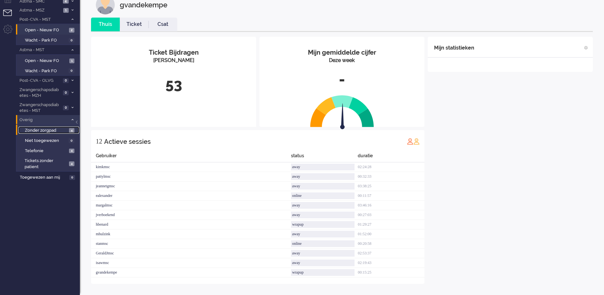
click at [64, 132] on span "Zonder zorgpad" at bounding box center [46, 131] width 43 height 6
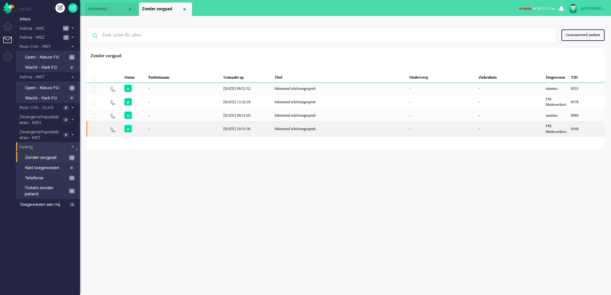
click at [261, 130] on div "[DATE] 10:53:36" at bounding box center [246, 129] width 51 height 16
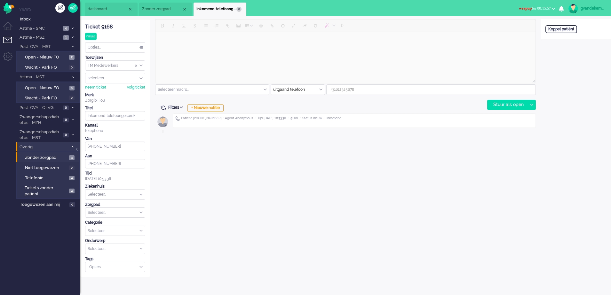
click at [240, 10] on div "Close tab" at bounding box center [238, 9] width 5 height 5
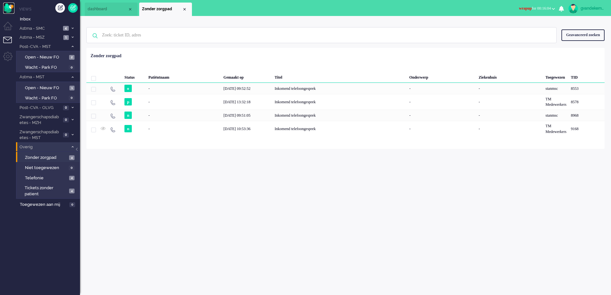
click at [10, 7] on img "Omnidesk" at bounding box center [8, 8] width 11 height 11
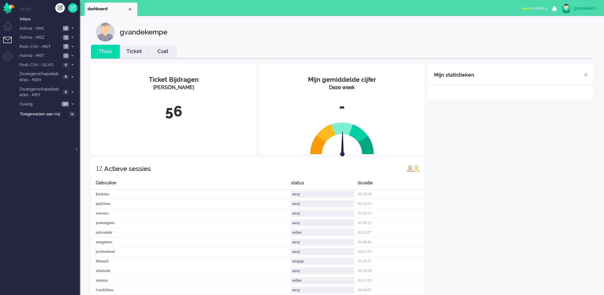
click at [547, 8] on b "button" at bounding box center [546, 9] width 3 height 2
click at [506, 29] on label "Online" at bounding box center [522, 28] width 51 height 5
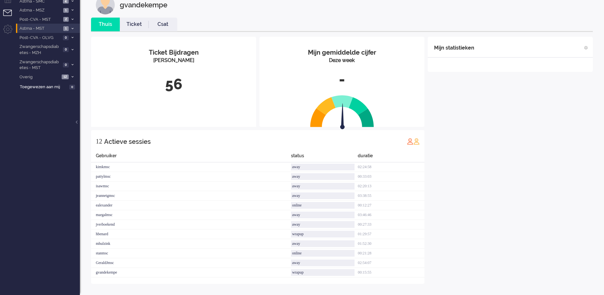
click at [72, 27] on span at bounding box center [72, 29] width 5 height 4
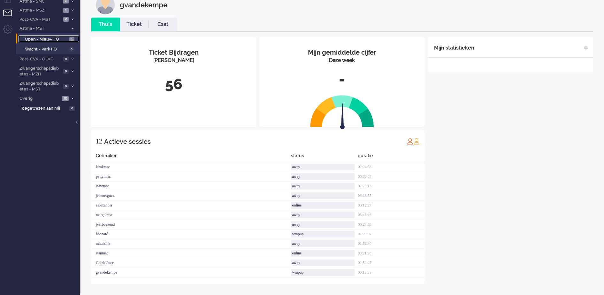
click at [59, 39] on span "Open - Nieuw FO" at bounding box center [46, 39] width 43 height 6
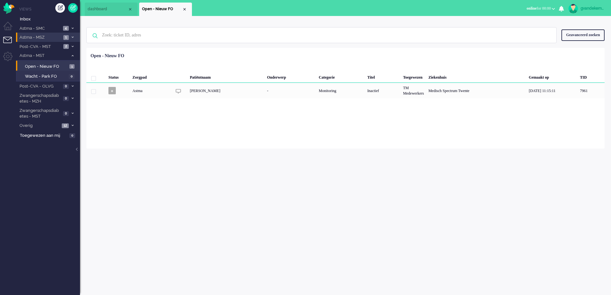
click at [70, 35] on li "Astma - MSZ 1" at bounding box center [48, 37] width 64 height 9
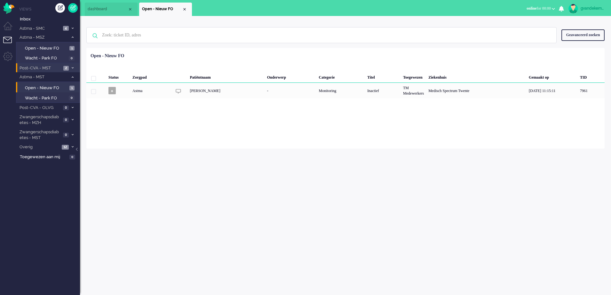
click at [73, 68] on icon at bounding box center [73, 68] width 2 height 2
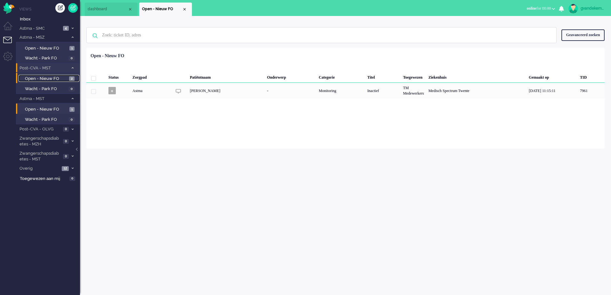
click at [55, 76] on span "Open - Nieuw FO" at bounding box center [46, 79] width 43 height 6
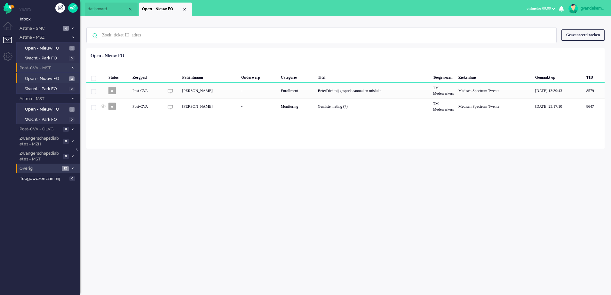
click at [72, 168] on icon at bounding box center [73, 168] width 2 height 2
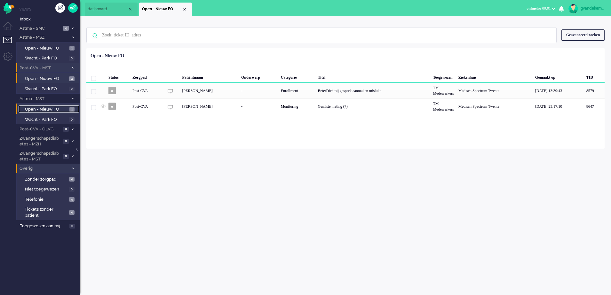
click at [58, 109] on span "Open - Nieuw FO" at bounding box center [46, 109] width 43 height 6
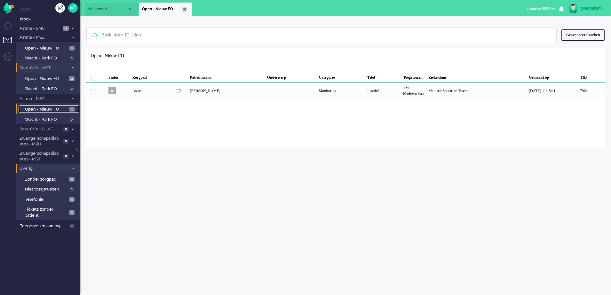
click at [184, 9] on div "Close tab" at bounding box center [184, 9] width 5 height 5
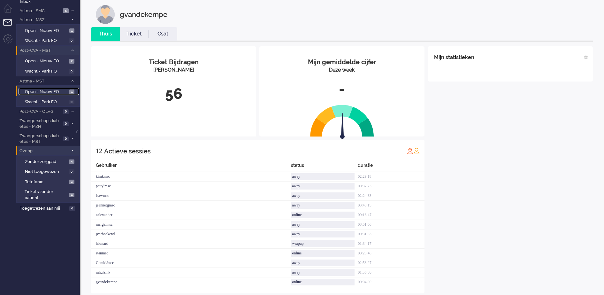
scroll to position [27, 0]
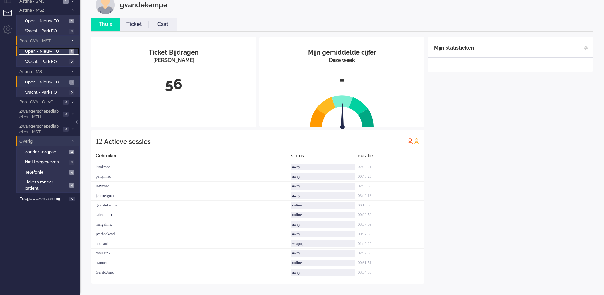
click at [51, 50] on span "Open - Nieuw FO" at bounding box center [46, 52] width 43 height 6
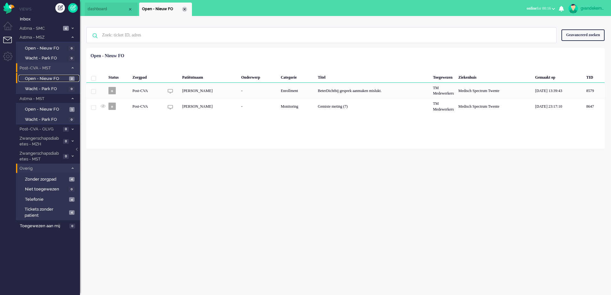
click at [185, 8] on div "Close tab" at bounding box center [184, 9] width 5 height 5
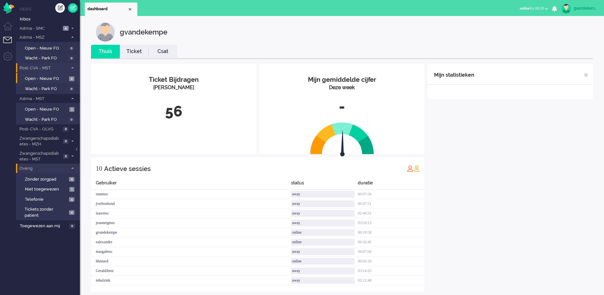
click at [581, 143] on div "Mijn statistieken + Statistieken toevoegen Bel tijd (gemiddelde dag) Wrapup tij…" at bounding box center [510, 178] width 165 height 228
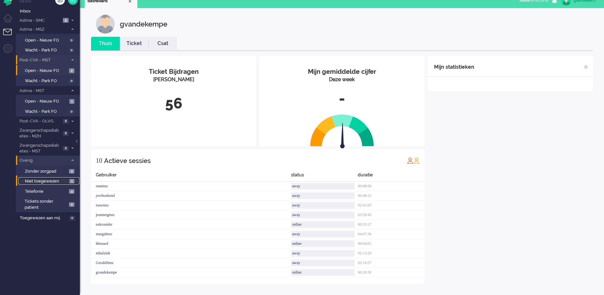
click at [54, 180] on span "Niet toegewezen" at bounding box center [46, 181] width 43 height 6
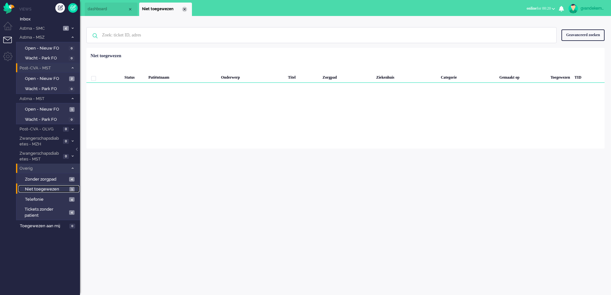
click at [183, 11] on div "Close tab" at bounding box center [184, 9] width 5 height 5
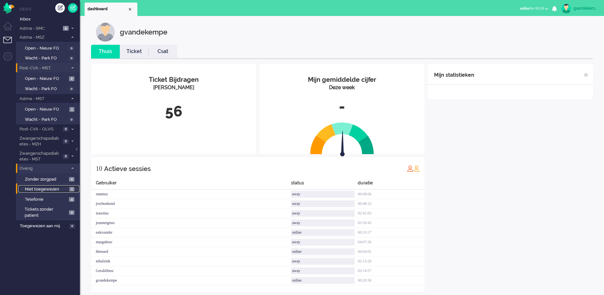
scroll to position [8, 0]
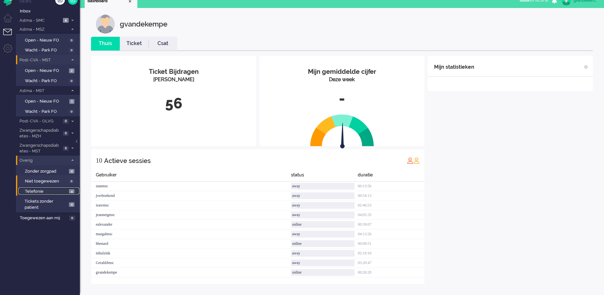
click at [60, 192] on span "Telefonie" at bounding box center [46, 192] width 43 height 6
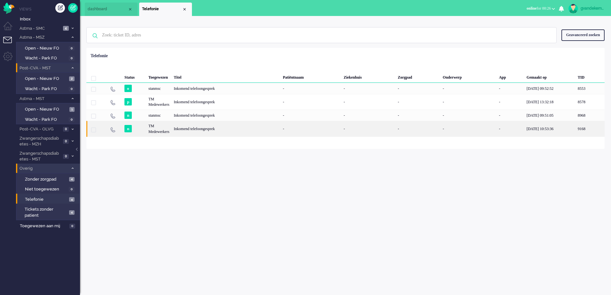
click at [183, 129] on div "Inkomend telefoongesprek" at bounding box center [225, 129] width 109 height 16
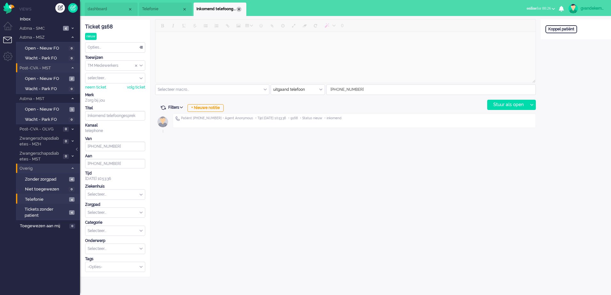
click at [239, 9] on div "Close tab" at bounding box center [238, 9] width 5 height 5
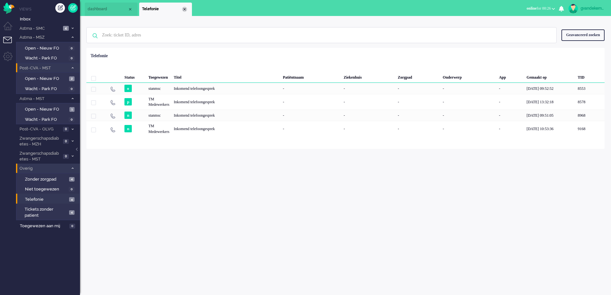
click at [185, 9] on div "Close tab" at bounding box center [184, 9] width 5 height 5
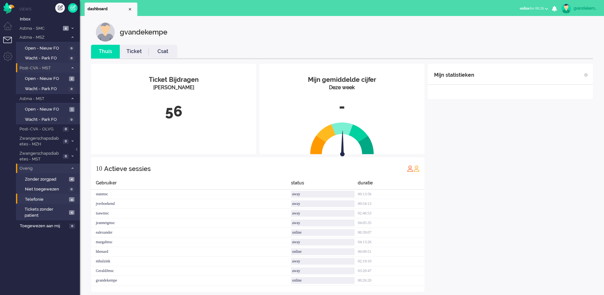
click at [522, 197] on div "Mijn statistieken + Statistieken toevoegen Bel tijd (gemiddelde dag) Wrapup tij…" at bounding box center [510, 178] width 165 height 228
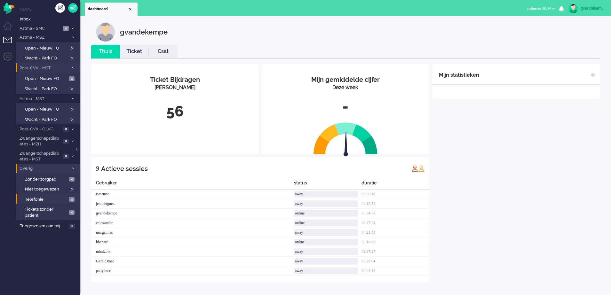
click at [496, 162] on div "Mijn statistieken + Statistieken toevoegen Bel tijd (gemiddelde dag) Wrapup tij…" at bounding box center [515, 173] width 167 height 218
click at [61, 109] on span "Open - Nieuw FO" at bounding box center [46, 109] width 42 height 6
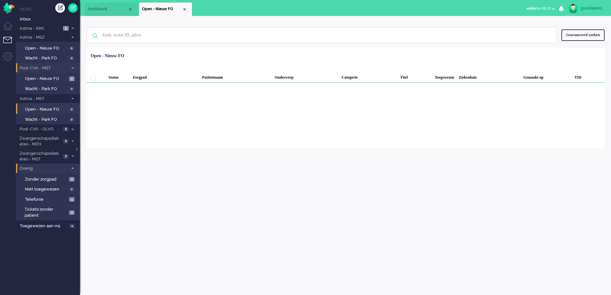
click at [72, 168] on icon at bounding box center [73, 168] width 2 height 2
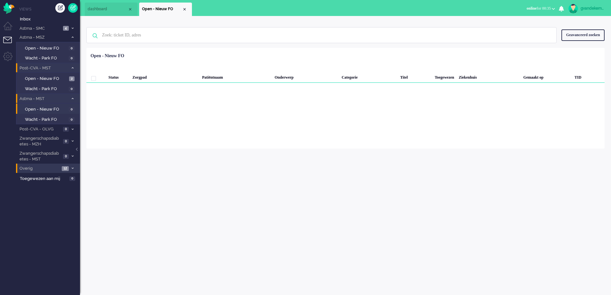
click at [72, 98] on icon at bounding box center [73, 98] width 2 height 2
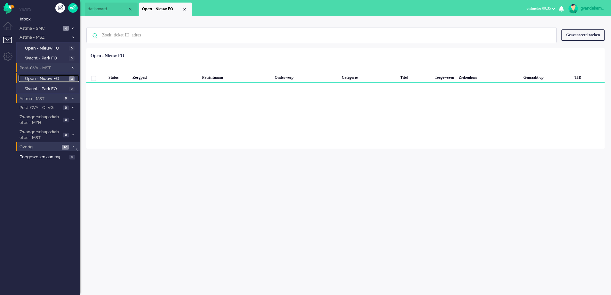
click at [60, 79] on span "Open - Nieuw FO" at bounding box center [46, 79] width 43 height 6
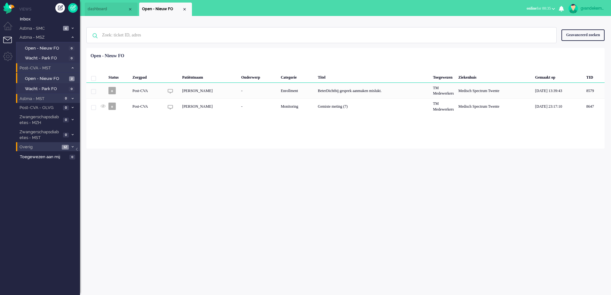
click at [72, 68] on icon at bounding box center [73, 68] width 2 height 2
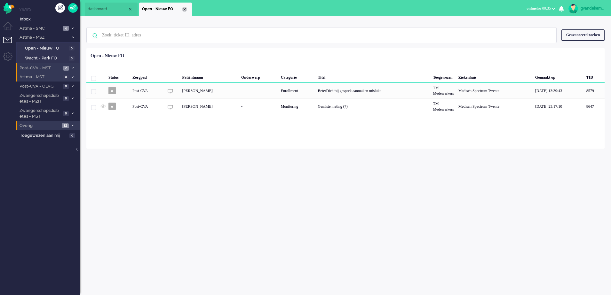
click at [183, 7] on div "Close tab" at bounding box center [184, 9] width 5 height 5
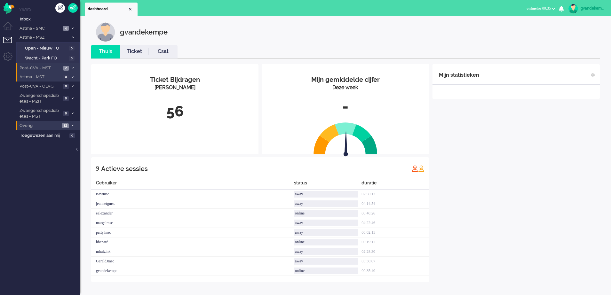
click at [532, 228] on div "Mijn statistieken + Statistieken toevoegen Bel tijd (gemiddelde dag) Wrapup tij…" at bounding box center [515, 173] width 167 height 218
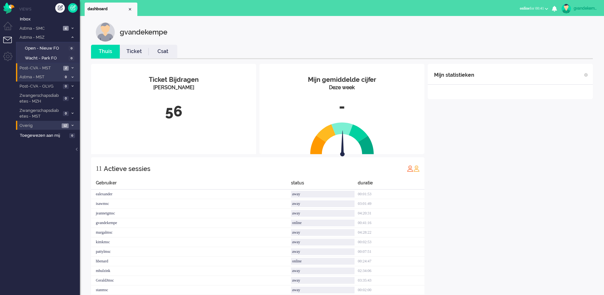
click at [546, 7] on button "online for 00:41" at bounding box center [534, 8] width 36 height 9
click at [507, 20] on label "Away" at bounding box center [522, 21] width 51 height 5
